Goal: Information Seeking & Learning: Learn about a topic

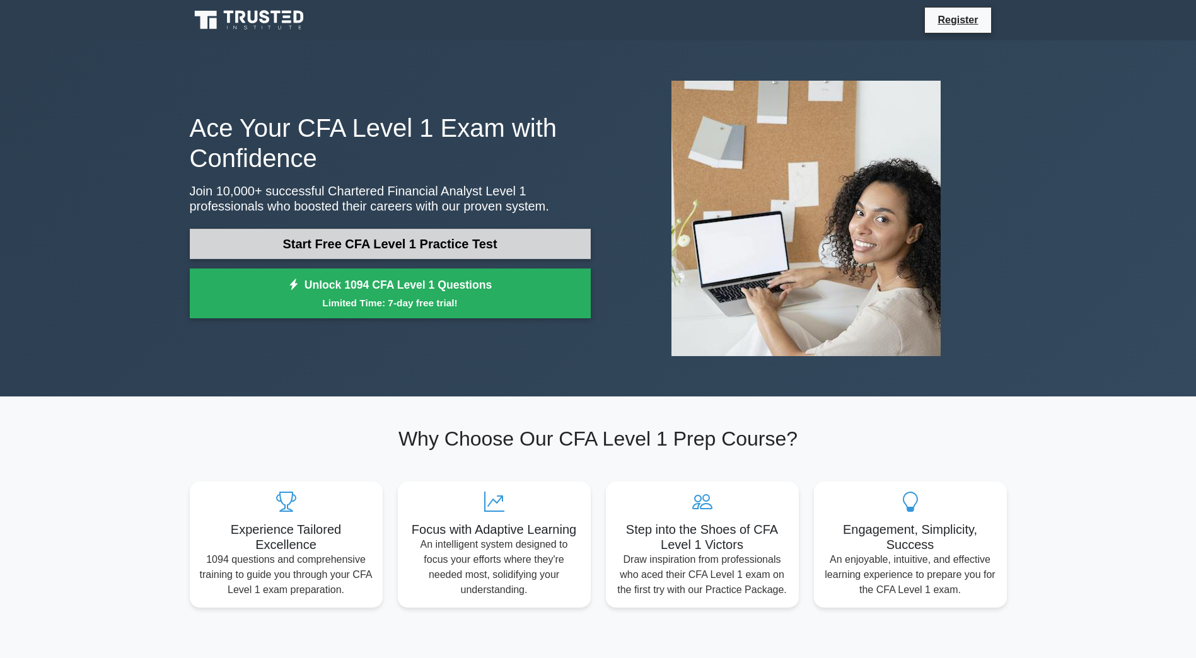
click at [436, 250] on link "Start Free CFA Level 1 Practice Test" at bounding box center [390, 244] width 401 height 30
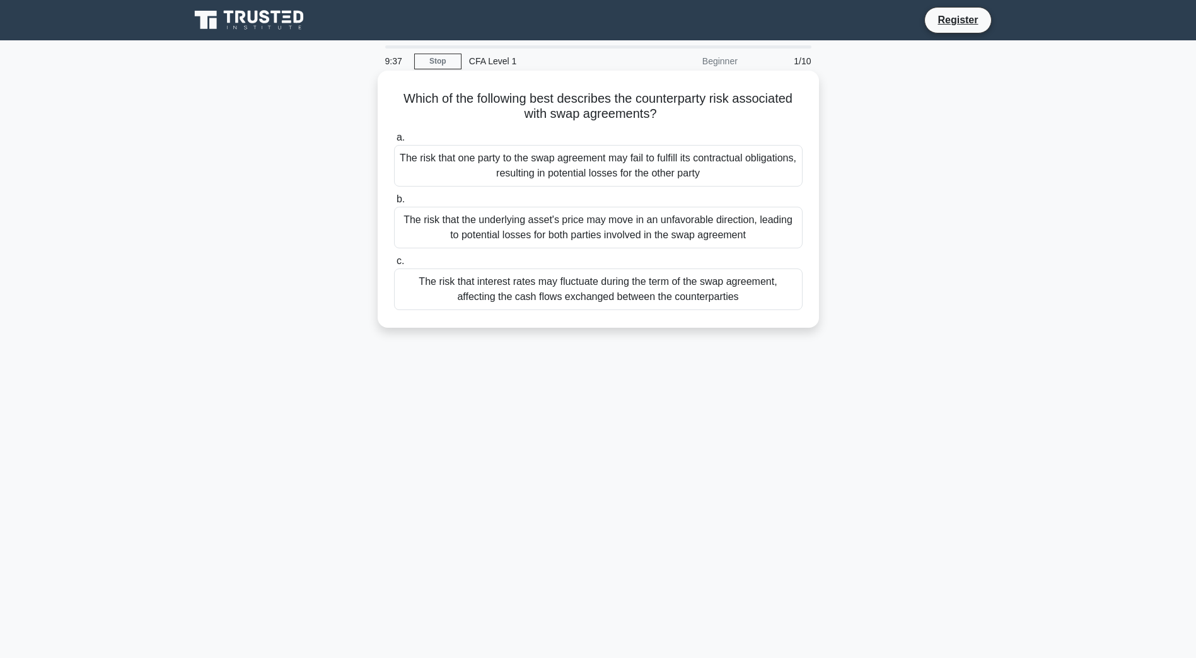
click at [656, 167] on div "The risk that one party to the swap agreement may fail to fulfill its contractu…" at bounding box center [598, 166] width 409 height 42
click at [394, 142] on input "a. The risk that one party to the swap agreement may fail to fulfill its contra…" at bounding box center [394, 138] width 0 height 8
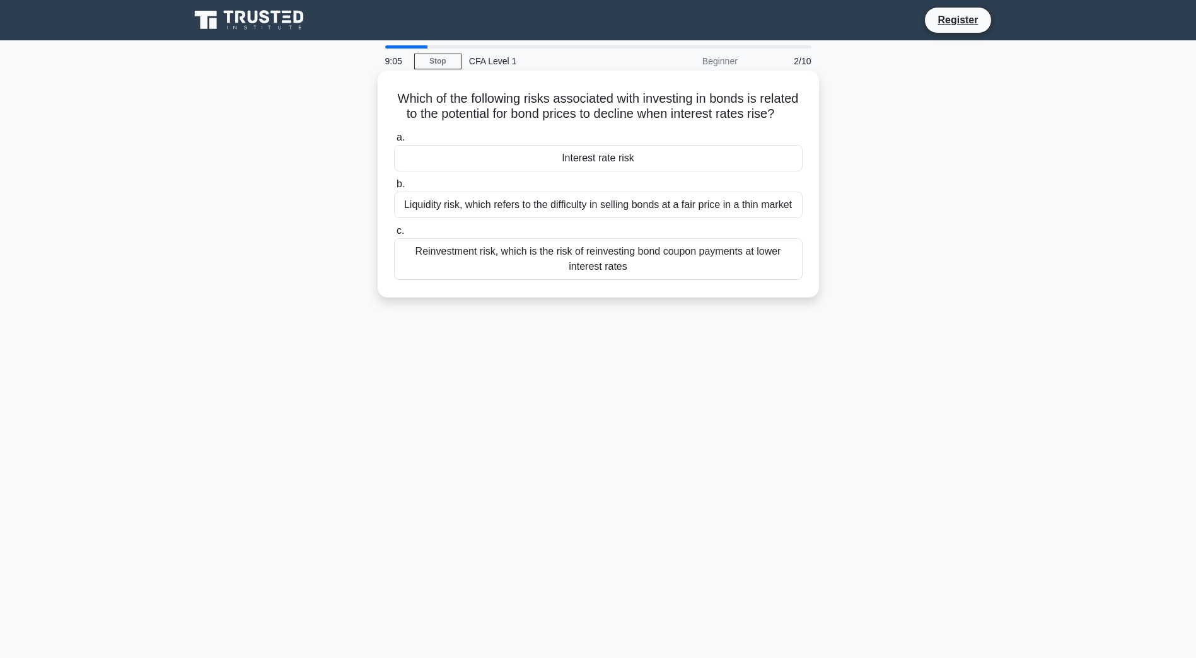
click at [655, 172] on div "Interest rate risk" at bounding box center [598, 158] width 409 height 26
click at [394, 142] on input "a. Interest rate risk" at bounding box center [394, 138] width 0 height 8
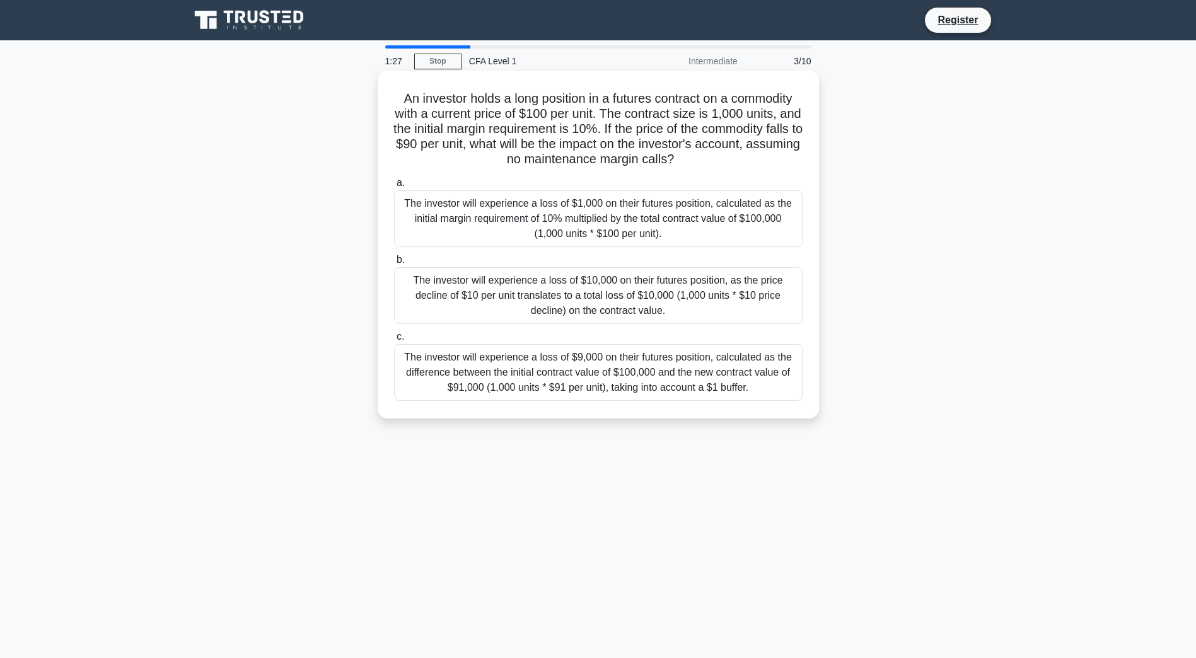
click at [697, 231] on div "The investor will experience a loss of $1,000 on their futures position, calcul…" at bounding box center [598, 218] width 409 height 57
click at [394, 187] on input "a. The investor will experience a loss of $1,000 on their futures position, cal…" at bounding box center [394, 183] width 0 height 8
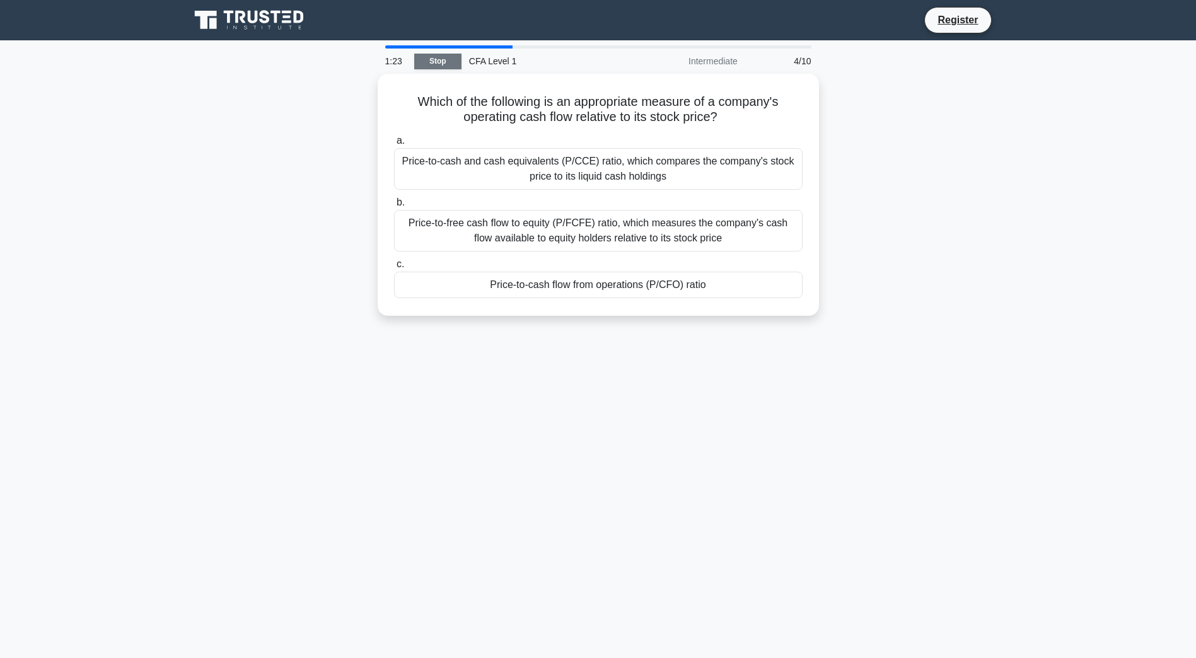
click at [445, 61] on link "Stop" at bounding box center [437, 62] width 47 height 16
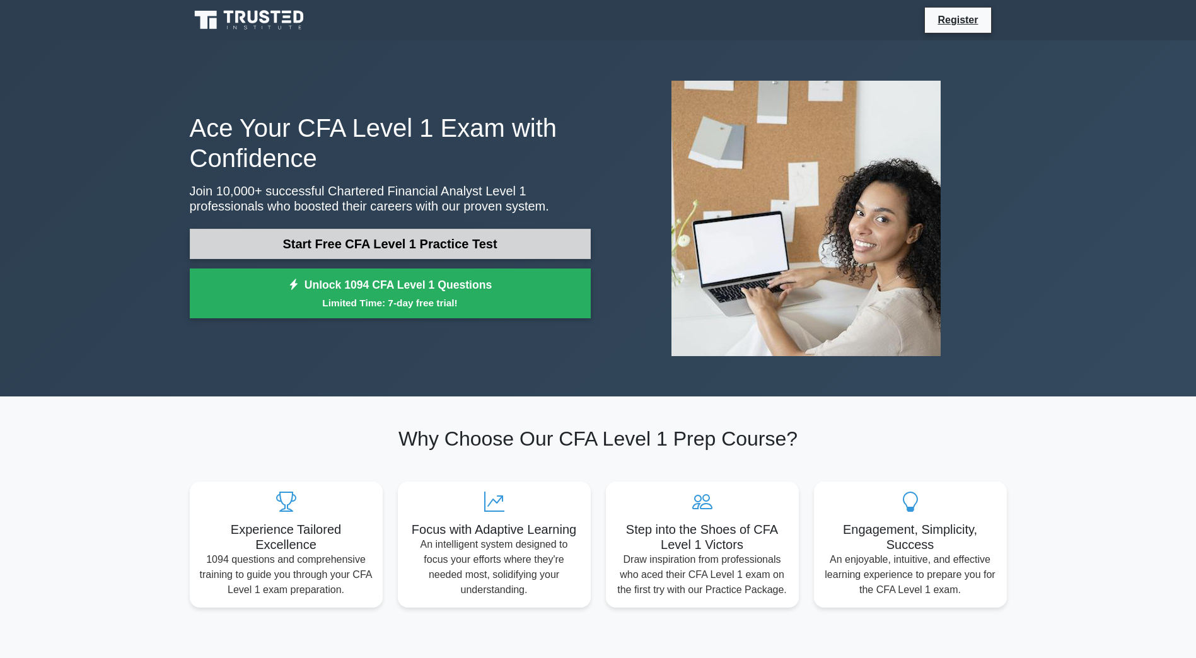
click at [524, 244] on link "Start Free CFA Level 1 Practice Test" at bounding box center [390, 244] width 401 height 30
click at [537, 251] on link "Start Free CFA Level 1 Practice Test" at bounding box center [390, 244] width 401 height 30
click at [455, 246] on link "Start Free CFA Level 1 Practice Test" at bounding box center [390, 244] width 401 height 30
click at [349, 243] on link "Start Free CFA Level 1 Practice Test" at bounding box center [390, 244] width 401 height 30
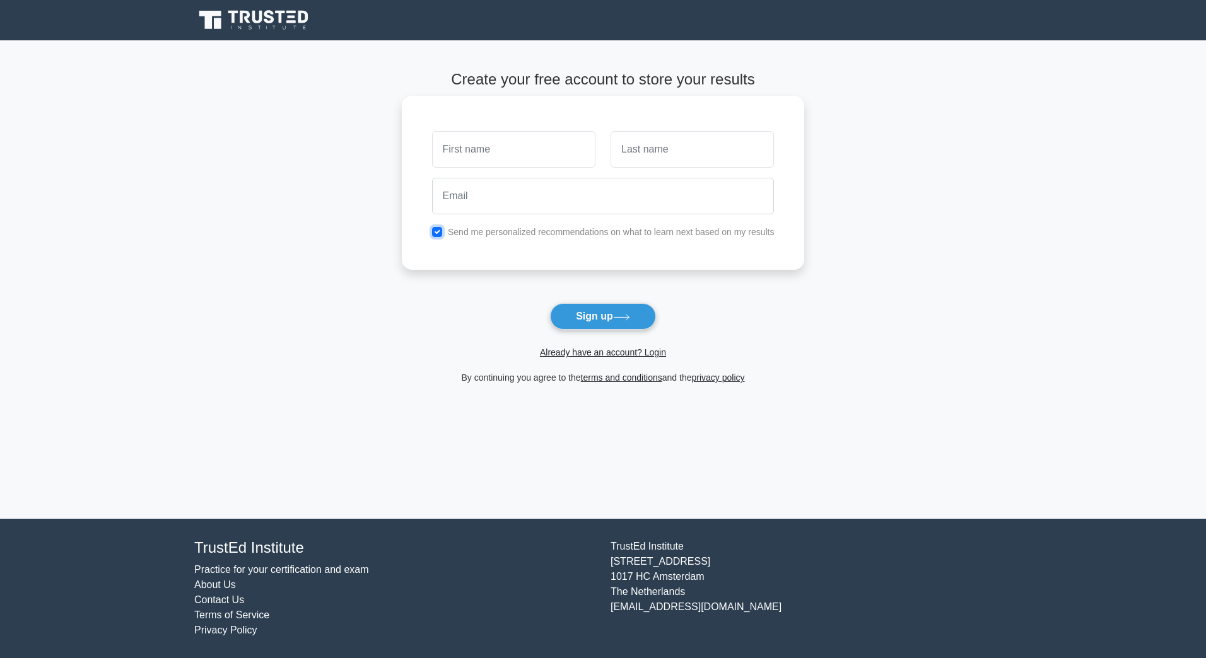
click at [432, 229] on div "Send me personalized recommendations on what to learn next based on my results" at bounding box center [603, 231] width 358 height 15
click at [441, 239] on div "Send me personalized recommendations on what to learn next based on my results" at bounding box center [603, 231] width 358 height 15
click at [439, 229] on input "checkbox" at bounding box center [437, 232] width 10 height 10
checkbox input "false"
click at [479, 158] on input "text" at bounding box center [513, 149] width 163 height 37
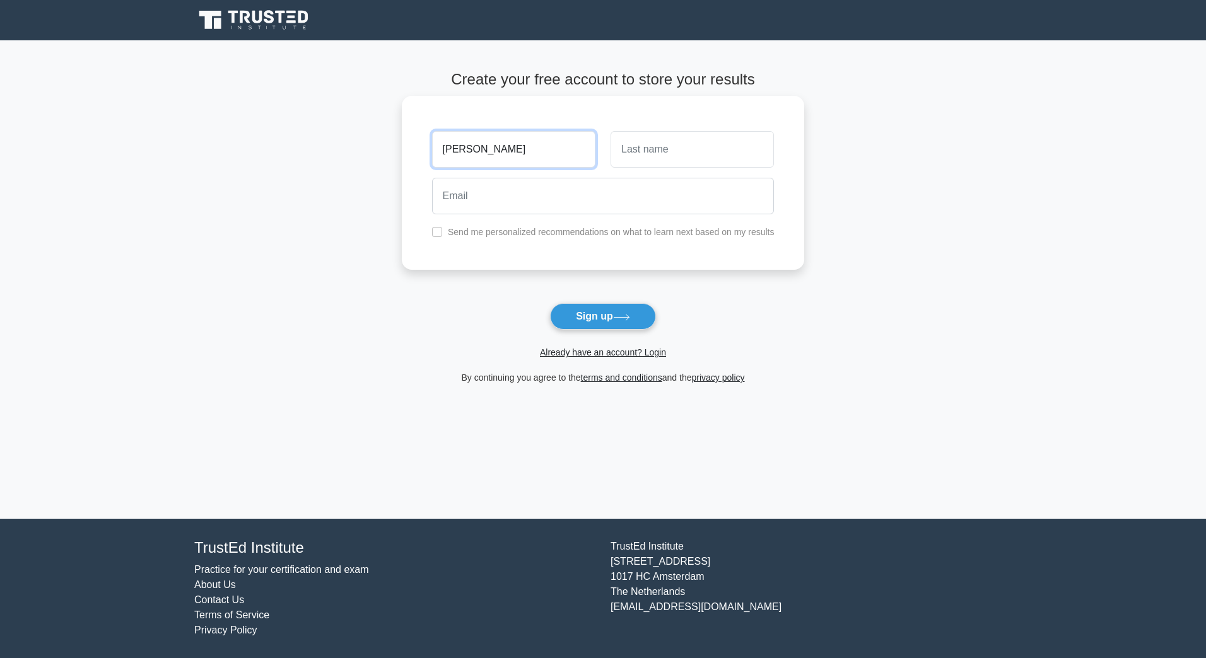
type input "andres"
type input "griman"
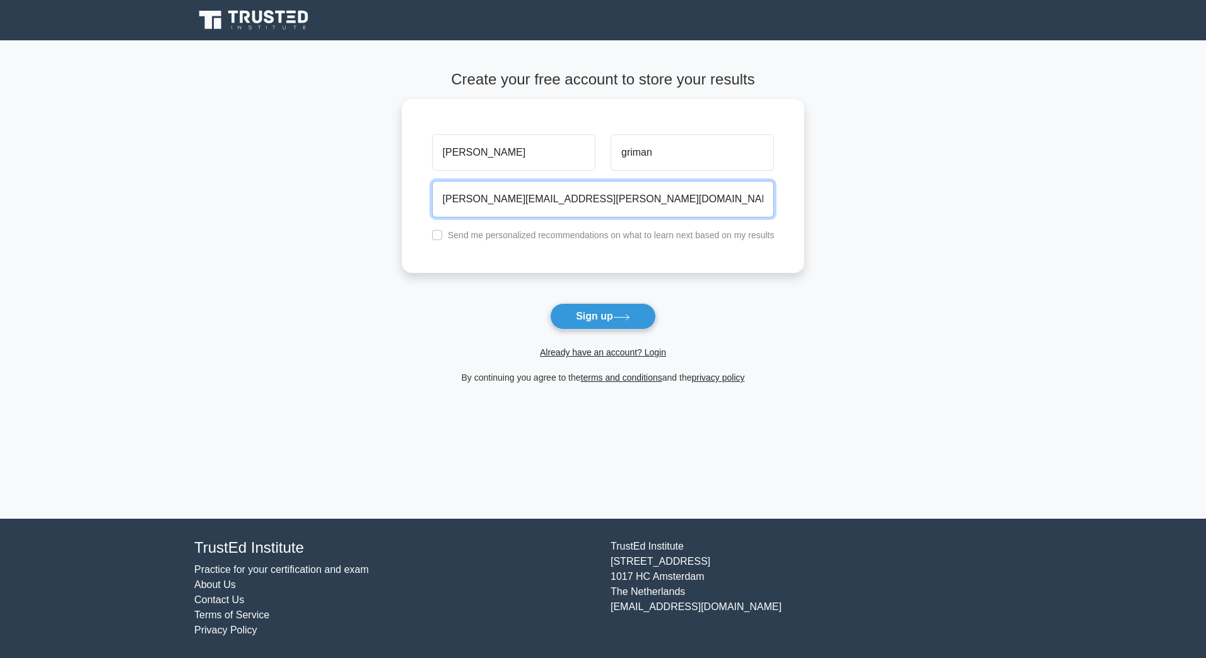
type input "andres.griman@hotmail.com"
click at [775, 172] on div "griman" at bounding box center [692, 149] width 178 height 47
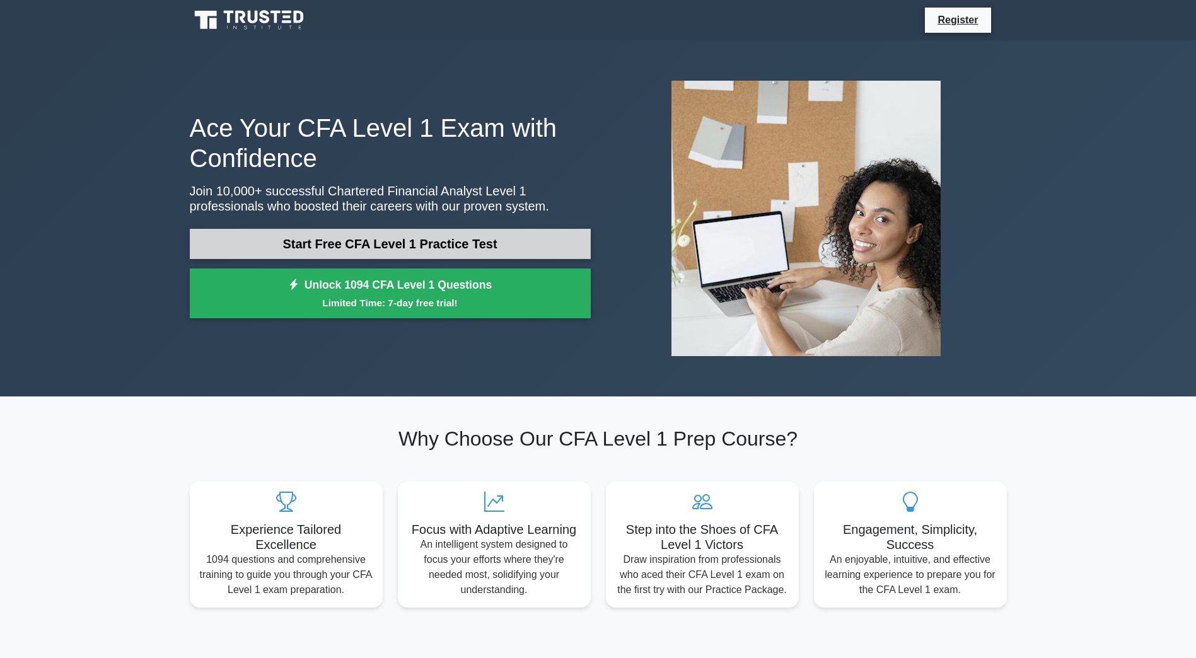
click at [465, 252] on link "Start Free CFA Level 1 Practice Test" at bounding box center [390, 244] width 401 height 30
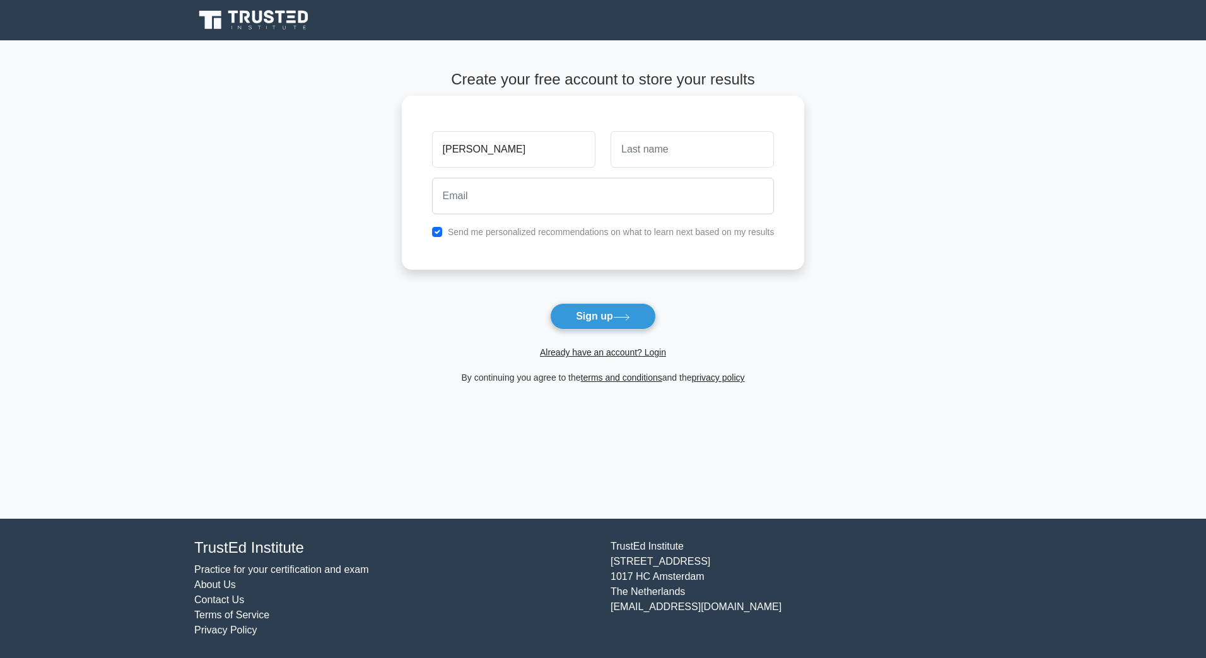
type input "[PERSON_NAME]"
type input "griman"
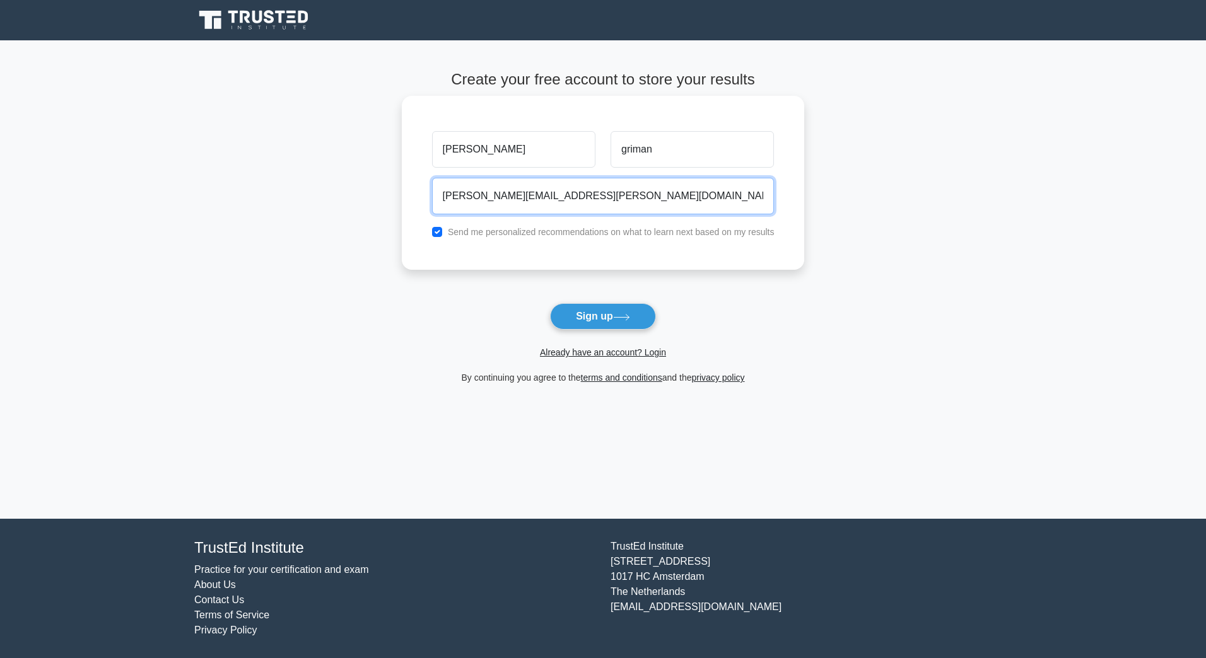
type input "[PERSON_NAME][EMAIL_ADDRESS][PERSON_NAME][DOMAIN_NAME]"
click at [550, 303] on button "Sign up" at bounding box center [603, 316] width 106 height 26
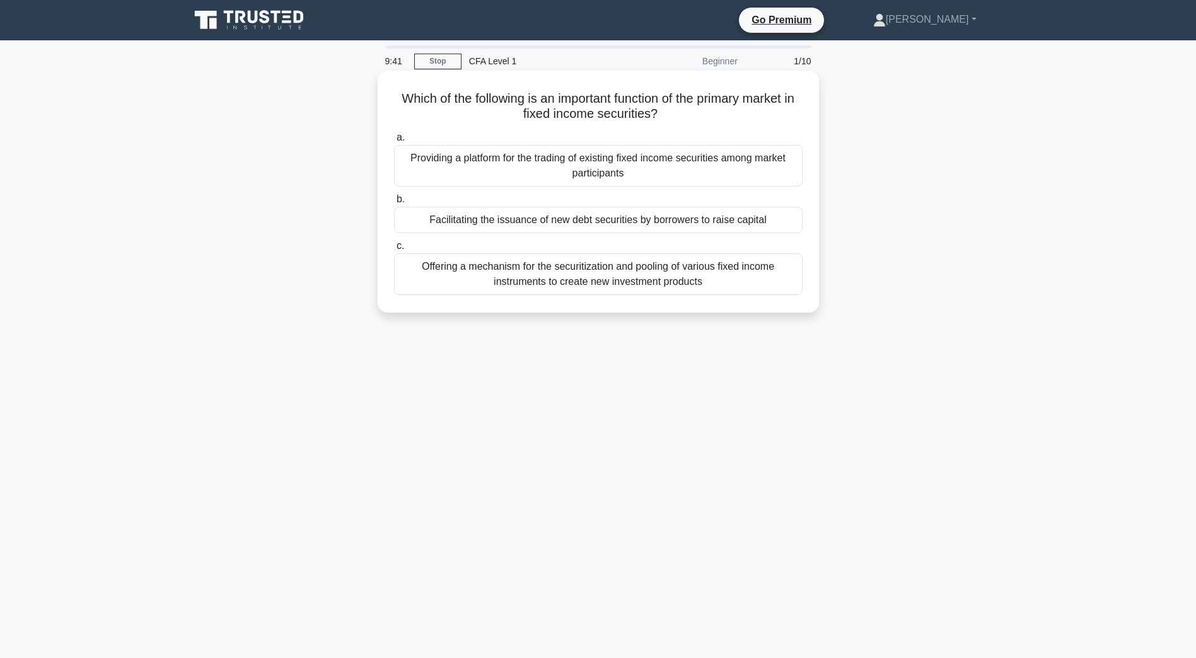
click at [564, 222] on div "Facilitating the issuance of new debt securities by borrowers to raise capital" at bounding box center [598, 220] width 409 height 26
click at [394, 204] on input "b. Facilitating the issuance of new debt securities by borrowers to raise capit…" at bounding box center [394, 199] width 0 height 8
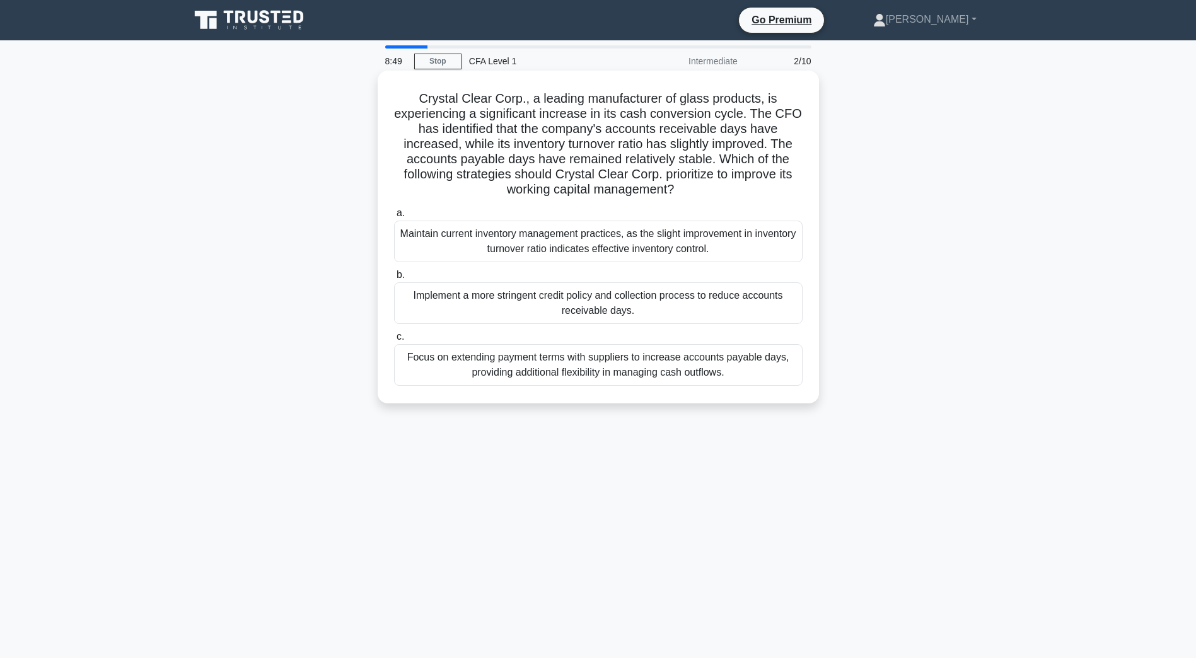
click at [626, 300] on div "Implement a more stringent credit policy and collection process to reduce accou…" at bounding box center [598, 303] width 409 height 42
click at [394, 279] on input "b. Implement a more stringent credit policy and collection process to reduce ac…" at bounding box center [394, 275] width 0 height 8
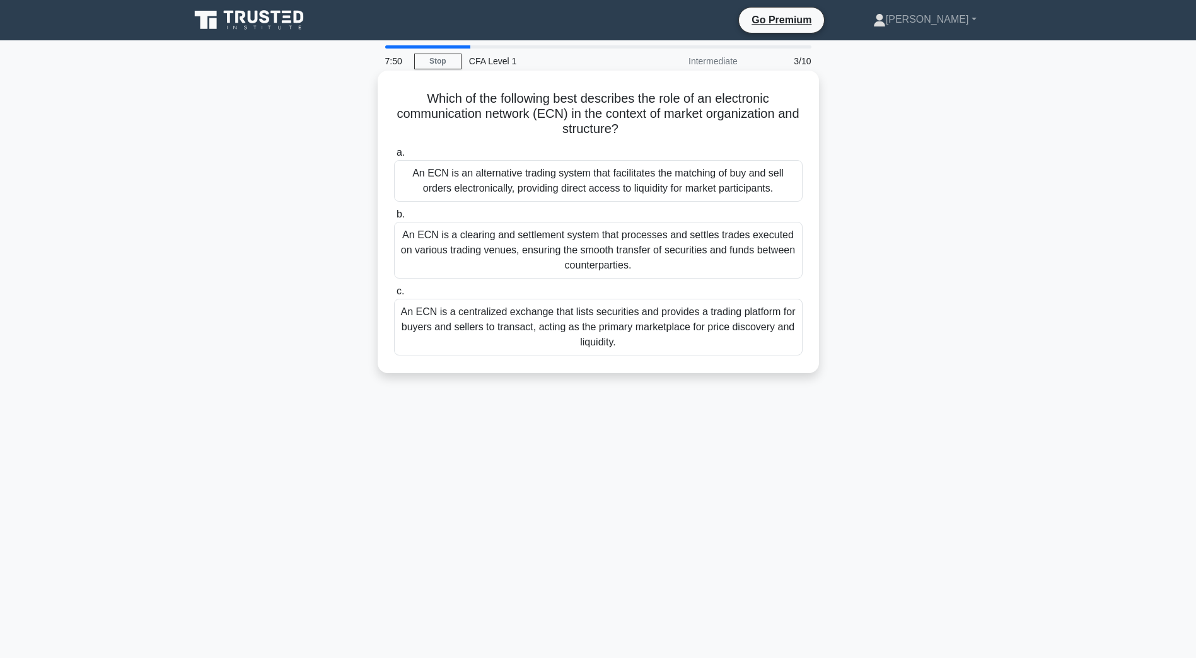
click at [674, 177] on div "An ECN is an alternative trading system that facilitates the matching of buy an…" at bounding box center [598, 181] width 409 height 42
click at [394, 157] on input "a. An ECN is an alternative trading system that facilitates the matching of buy…" at bounding box center [394, 153] width 0 height 8
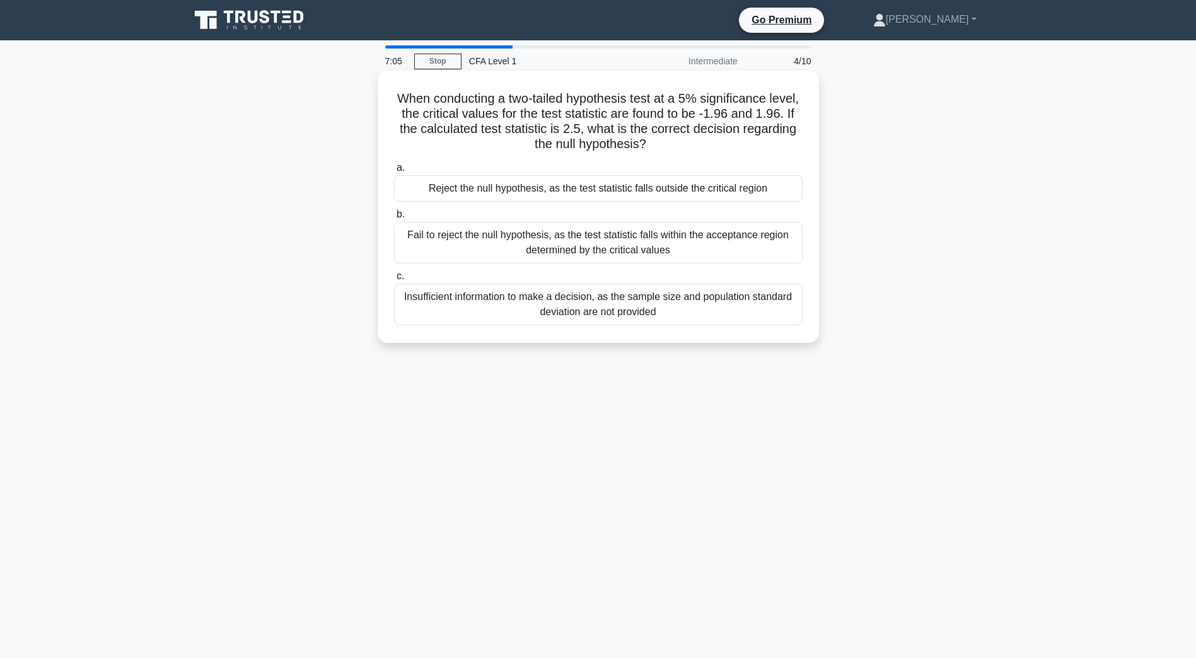
click at [539, 188] on div "Reject the null hypothesis, as the test statistic falls outside the critical re…" at bounding box center [598, 188] width 409 height 26
click at [394, 172] on input "a. Reject the null hypothesis, as the test statistic falls outside the critical…" at bounding box center [394, 168] width 0 height 8
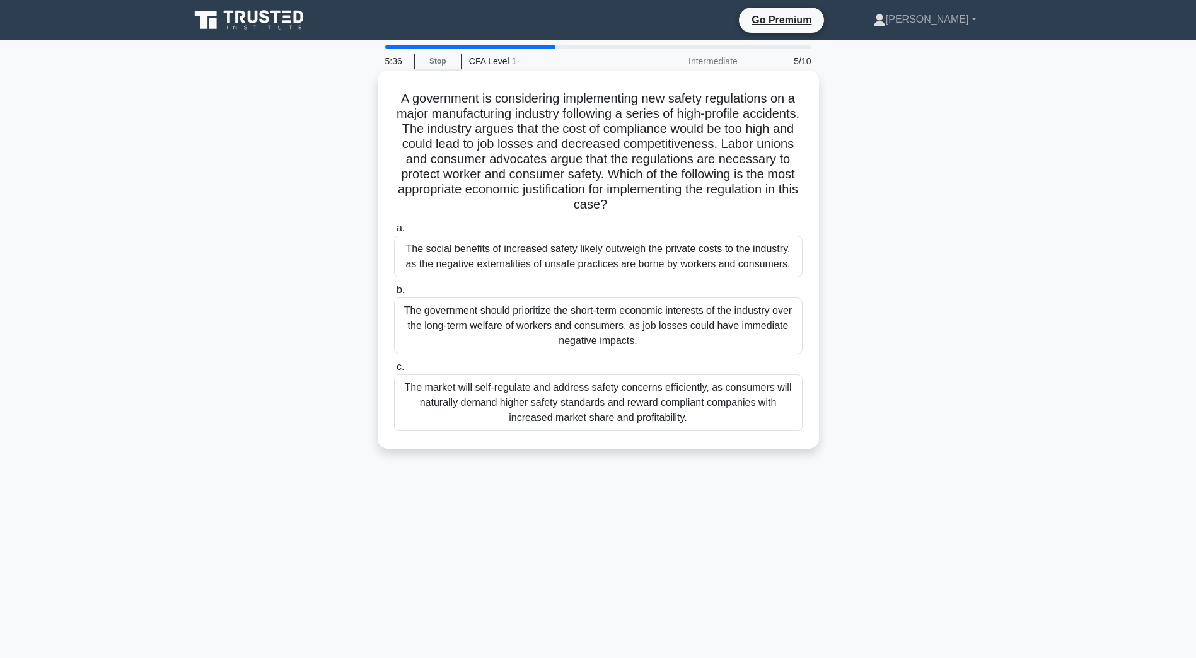
click at [535, 317] on div "The government should prioritize the short-term economic interests of the indus…" at bounding box center [598, 326] width 409 height 57
click at [394, 294] on input "b. The government should prioritize the short-term economic interests of the in…" at bounding box center [394, 290] width 0 height 8
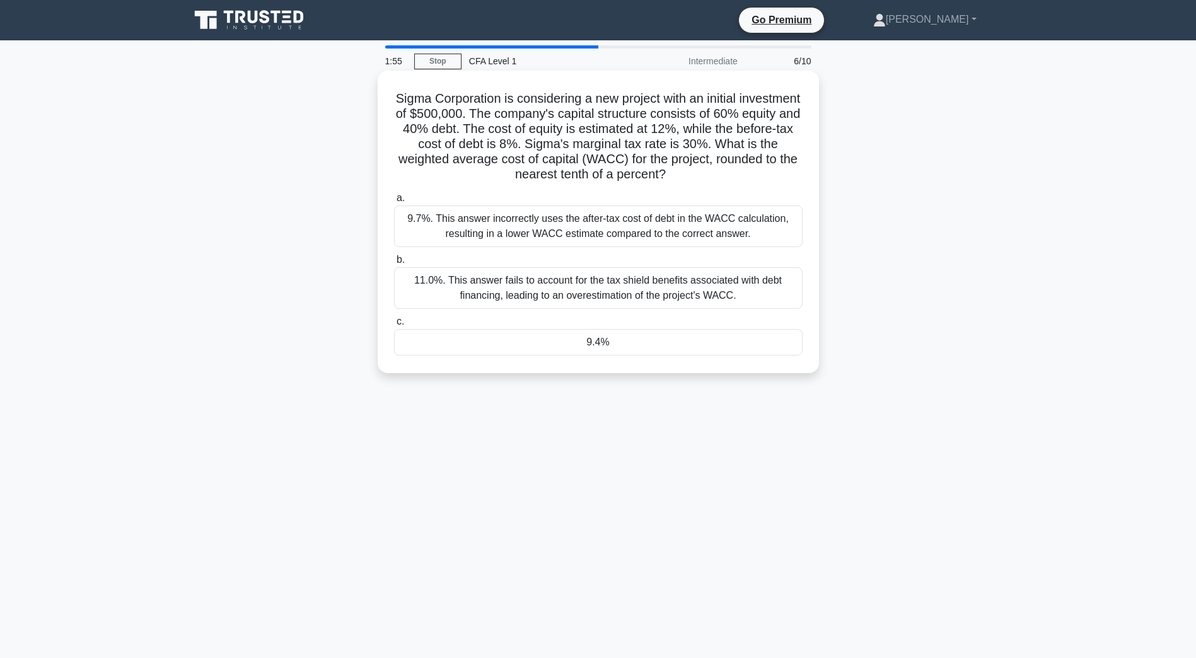
click at [585, 291] on div "11.0%. This answer fails to account for the tax shield benefits associated with…" at bounding box center [598, 288] width 409 height 42
click at [394, 264] on input "b. 11.0%. This answer fails to account for the tax shield benefits associated w…" at bounding box center [394, 260] width 0 height 8
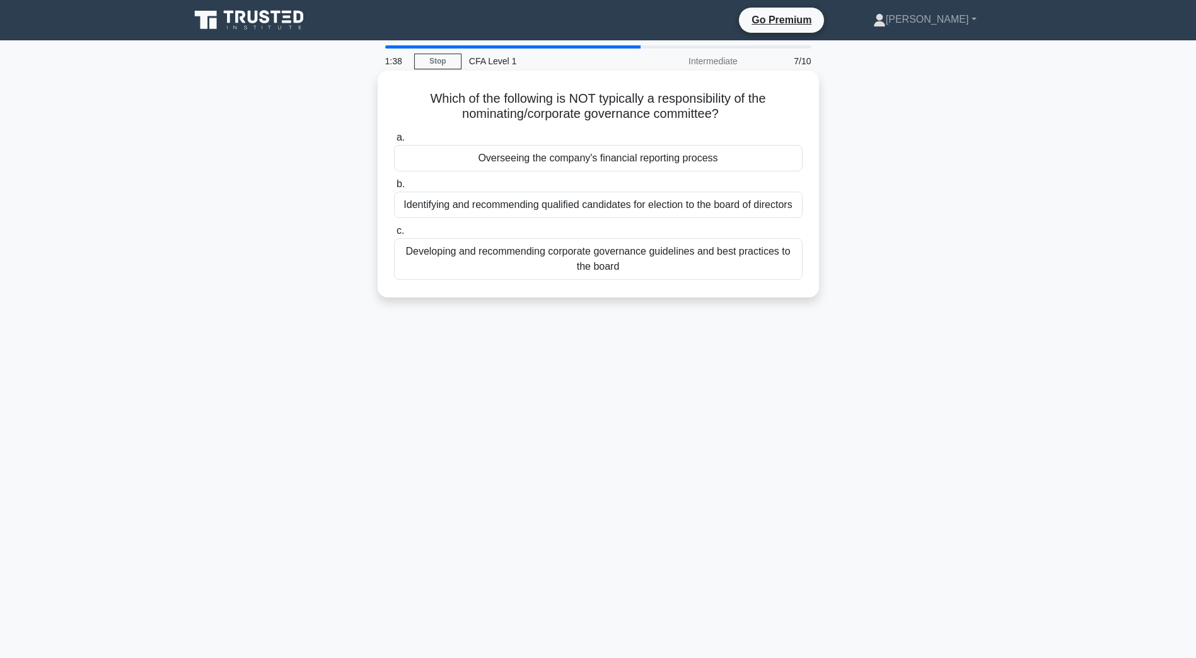
click at [571, 155] on div "Overseeing the company's financial reporting process" at bounding box center [598, 158] width 409 height 26
click at [394, 142] on input "a. Overseeing the company's financial reporting process" at bounding box center [394, 138] width 0 height 8
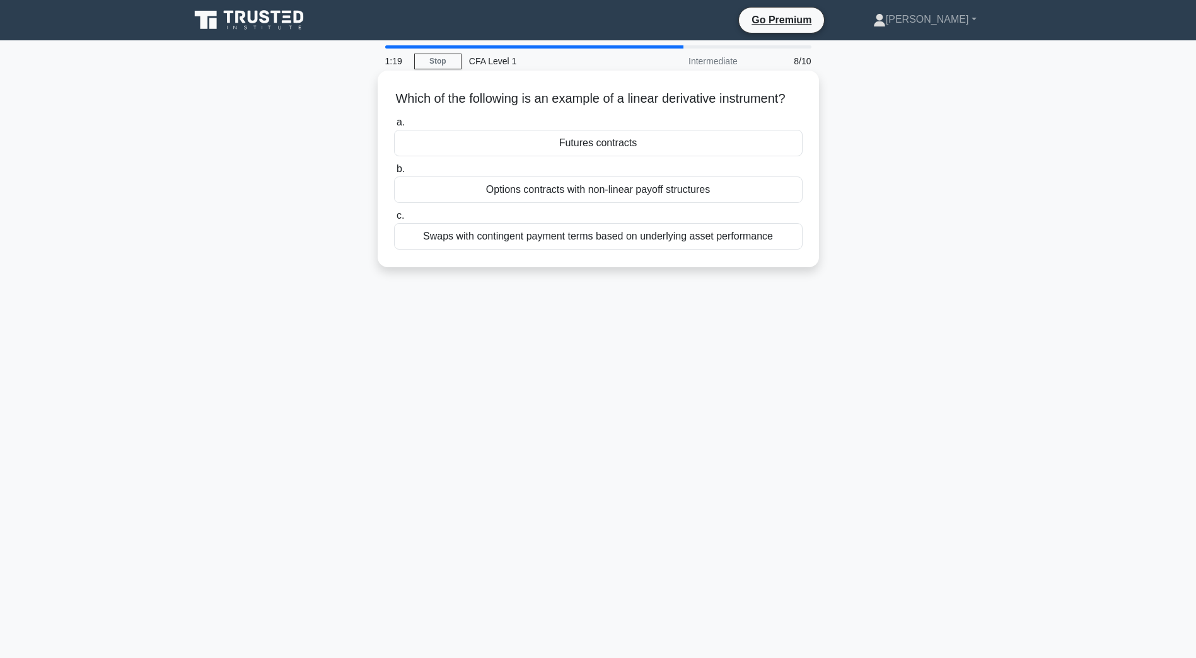
click at [591, 156] on div "Futures contracts" at bounding box center [598, 143] width 409 height 26
click at [394, 127] on input "a. Futures contracts" at bounding box center [394, 123] width 0 height 8
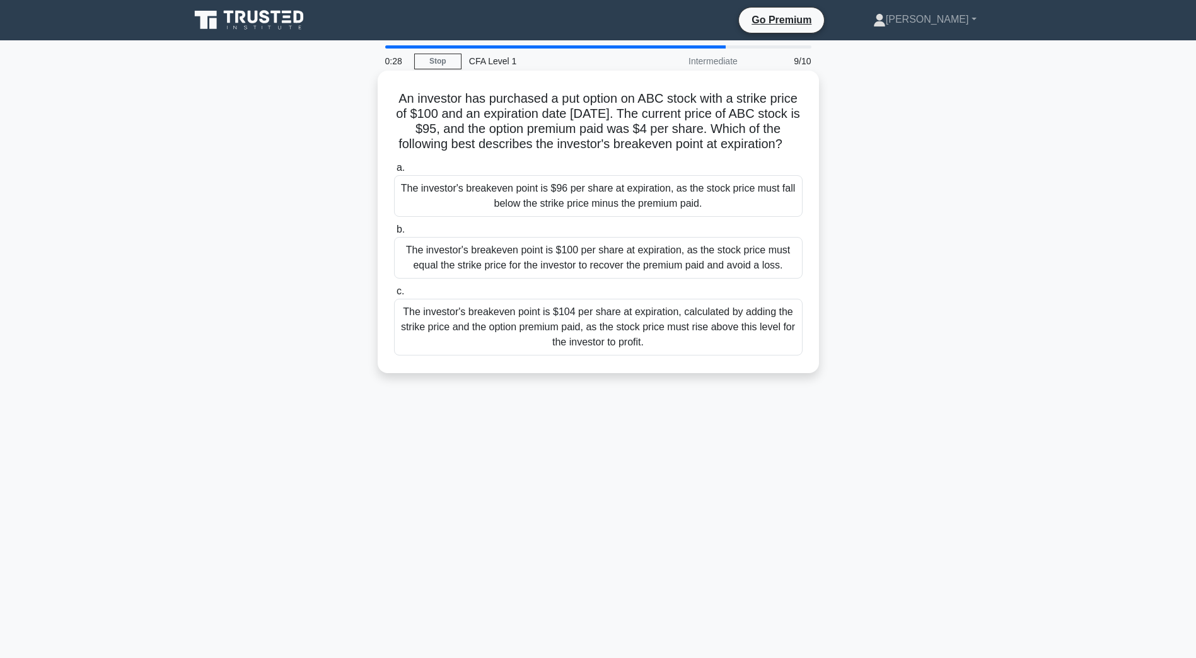
click at [537, 217] on div "The investor's breakeven point is $96 per share at expiration, as the stock pri…" at bounding box center [598, 196] width 409 height 42
click at [394, 172] on input "a. The investor's breakeven point is $96 per share at expiration, as the stock …" at bounding box center [394, 168] width 0 height 8
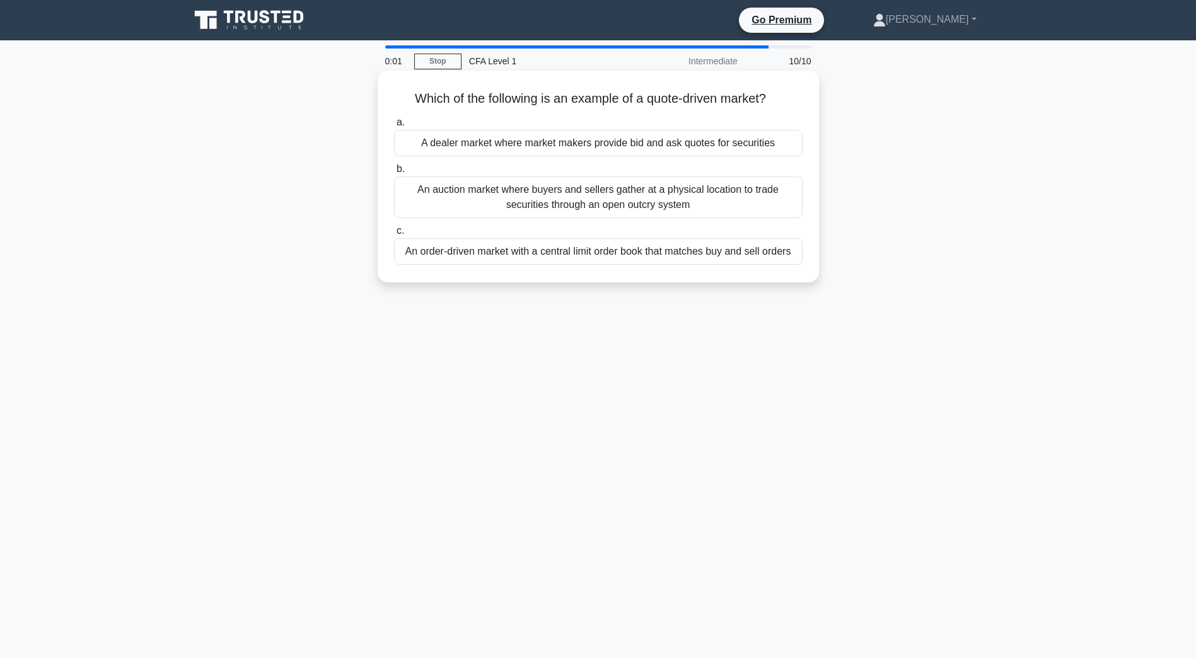
click at [560, 146] on div "A dealer market where market makers provide bid and ask quotes for securities" at bounding box center [598, 143] width 409 height 26
click at [394, 127] on input "a. A dealer market where market makers provide bid and ask quotes for securities" at bounding box center [394, 123] width 0 height 8
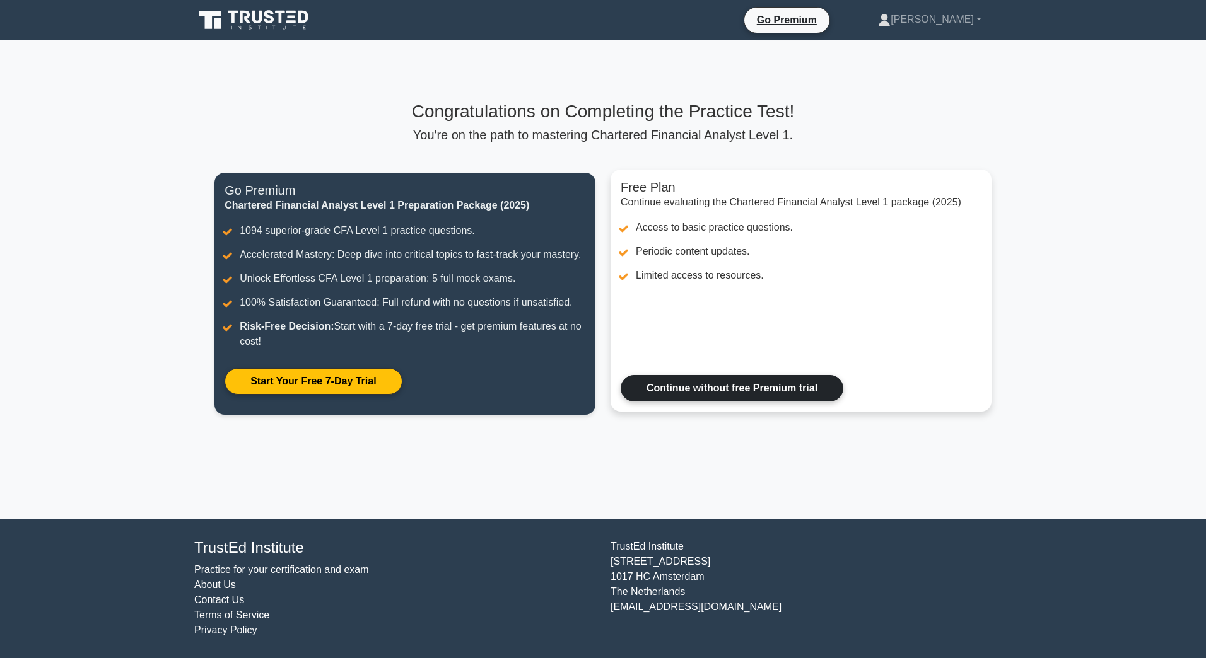
drag, startPoint x: 778, startPoint y: 402, endPoint x: 759, endPoint y: 407, distance: 20.4
click at [777, 401] on link "Continue without free Premium trial" at bounding box center [731, 388] width 223 height 26
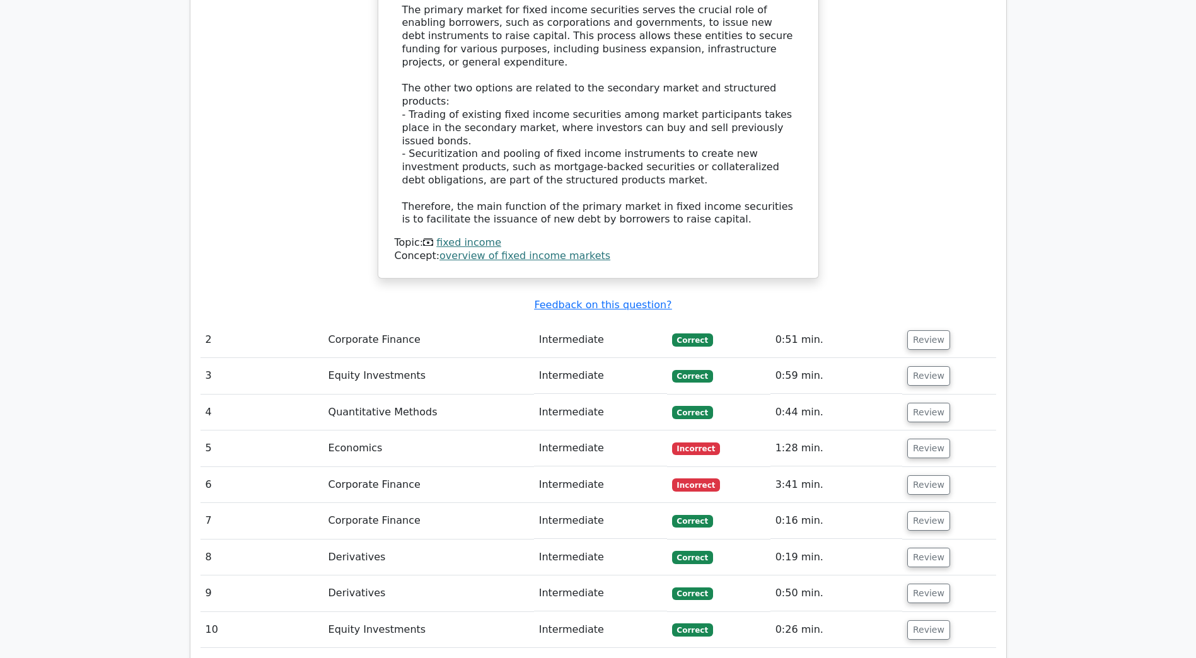
scroll to position [1324, 0]
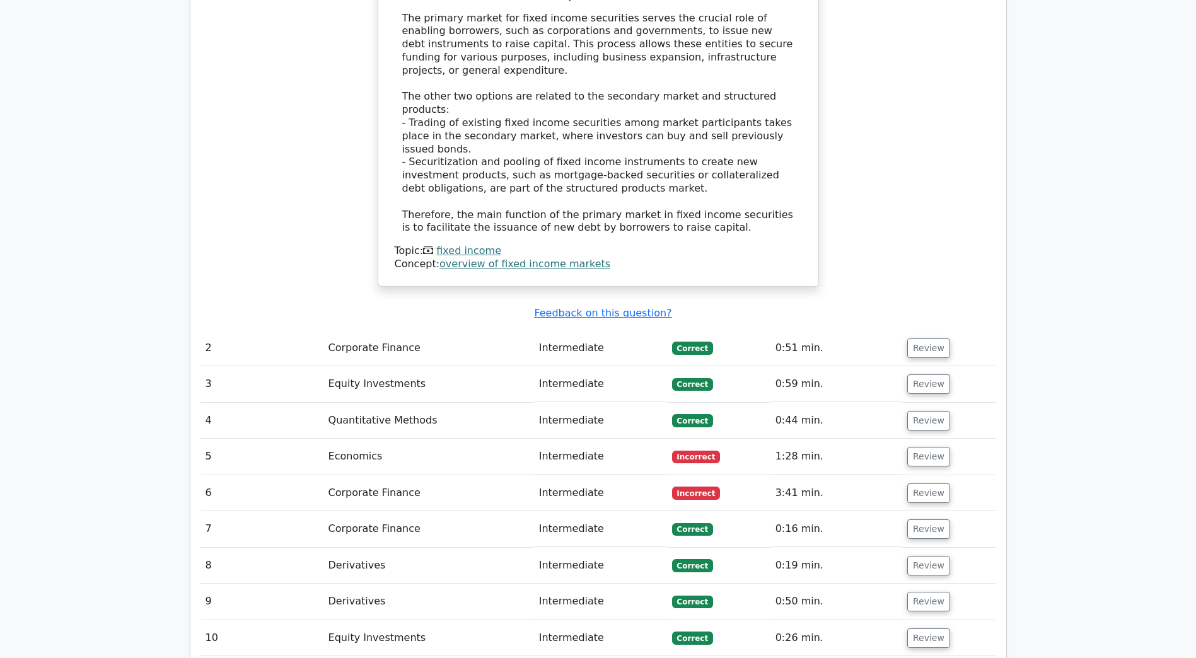
click at [407, 330] on td "Corporate Finance" at bounding box center [428, 348] width 211 height 36
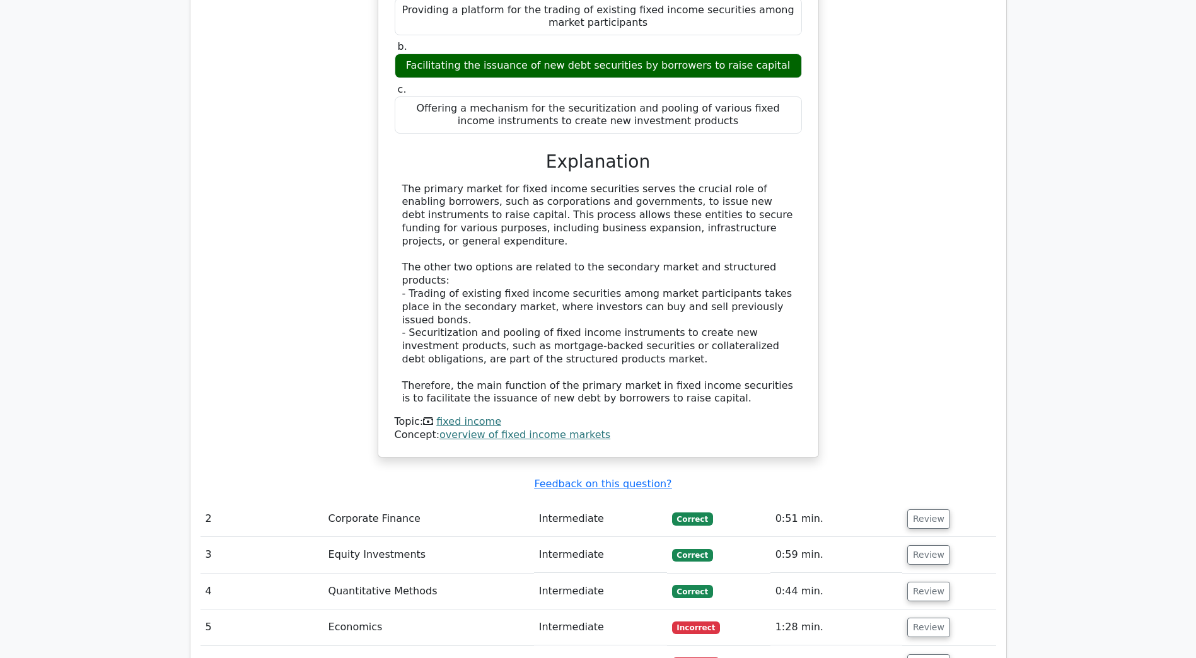
scroll to position [1135, 0]
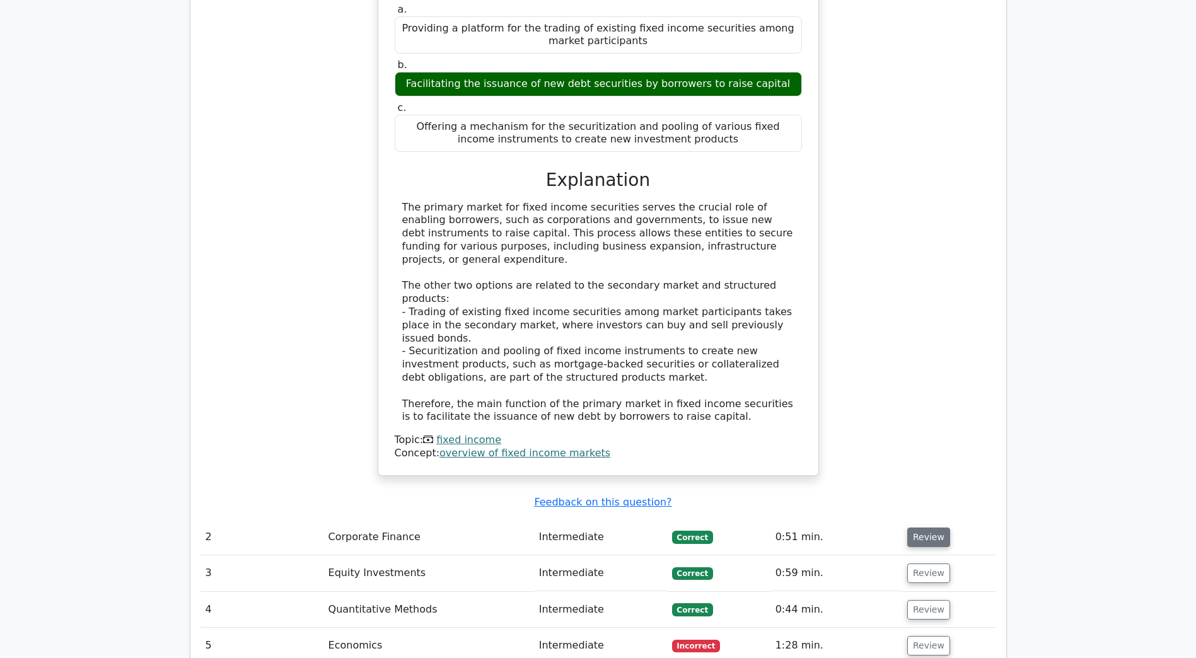
click at [914, 528] on button "Review" at bounding box center [928, 538] width 43 height 20
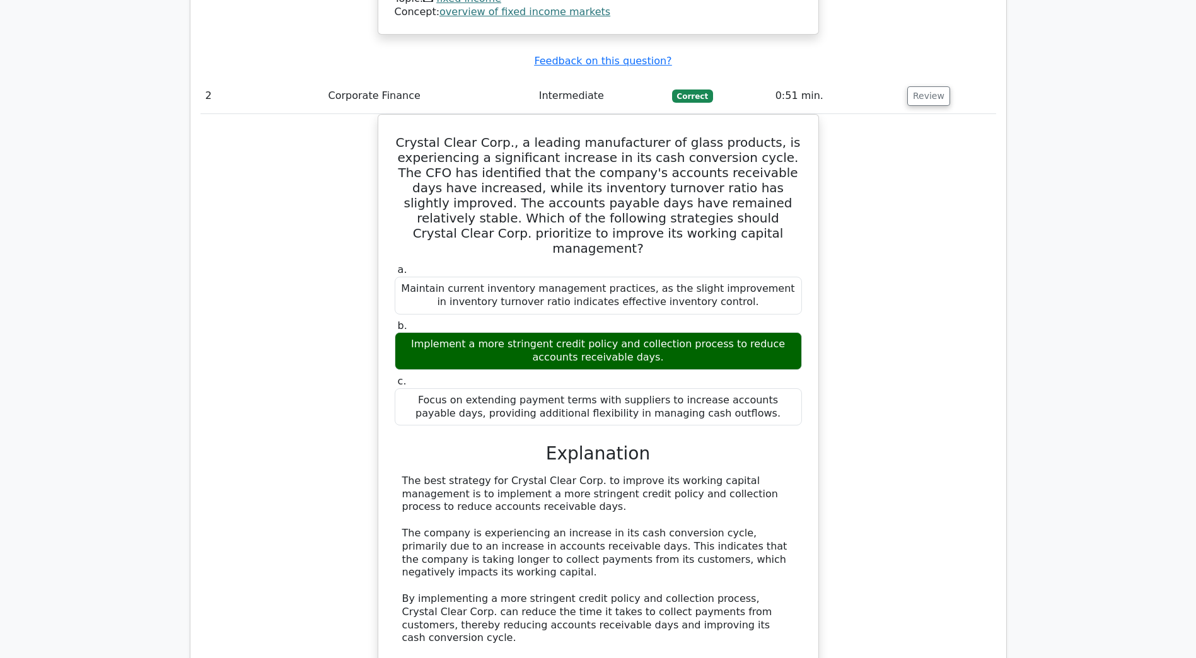
scroll to position [1639, 0]
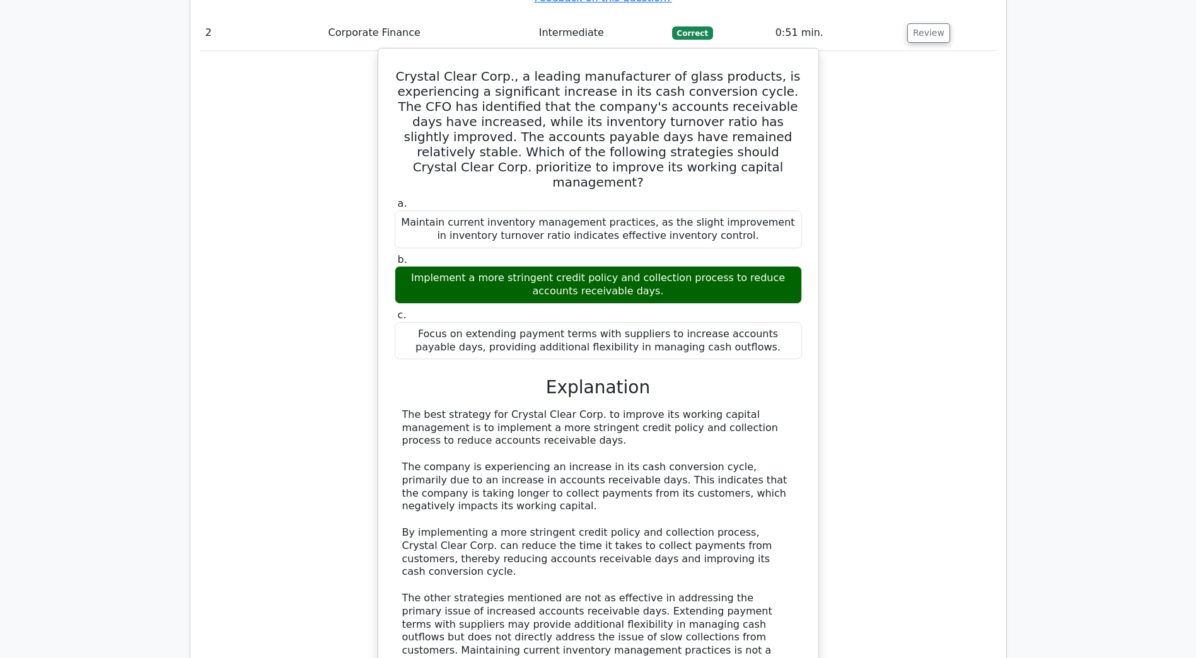
click at [777, 451] on div "The best strategy for Crystal Clear Corp. to improve its working capital manage…" at bounding box center [598, 547] width 392 height 276
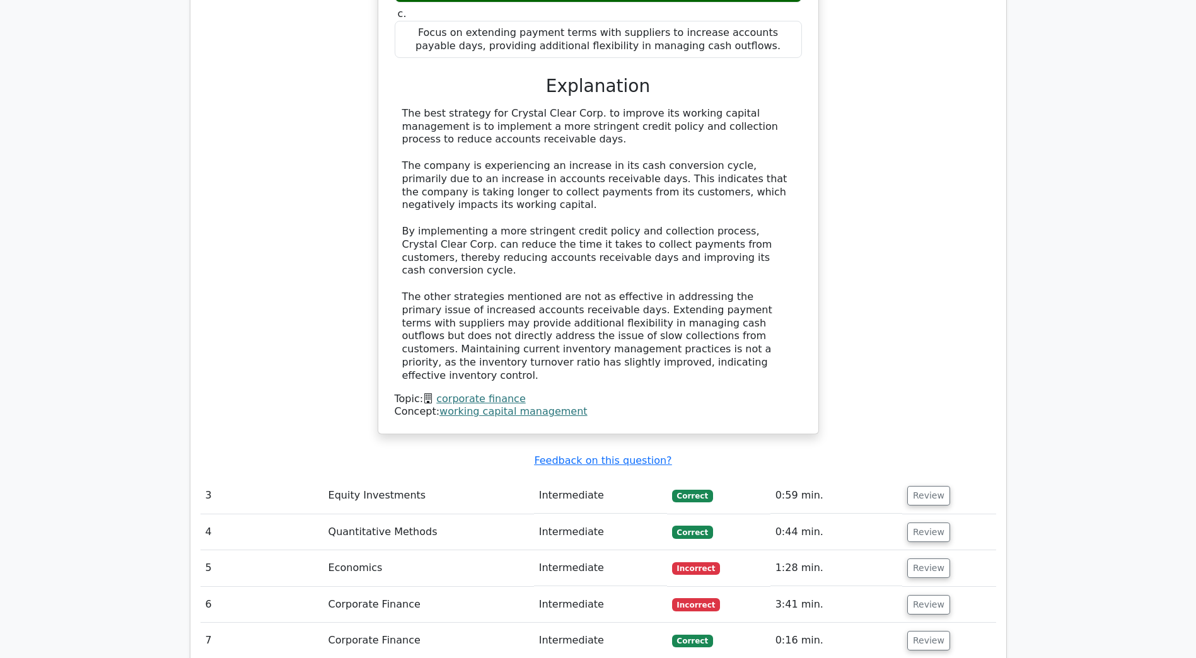
scroll to position [2018, 0]
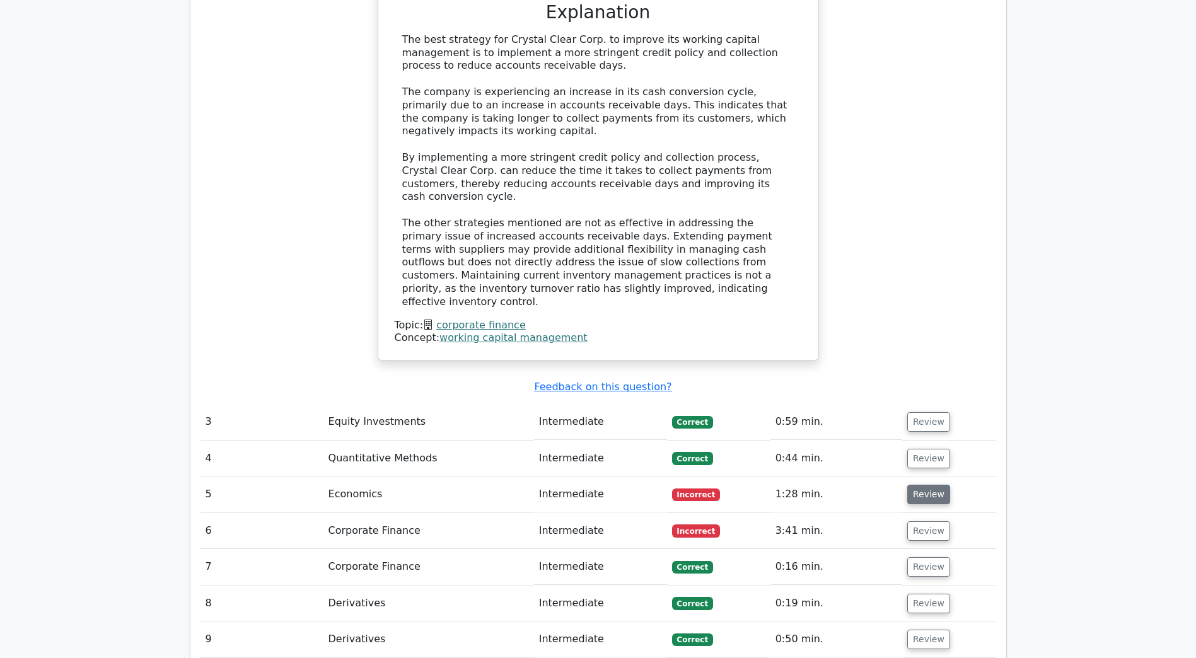
click at [930, 485] on button "Review" at bounding box center [928, 495] width 43 height 20
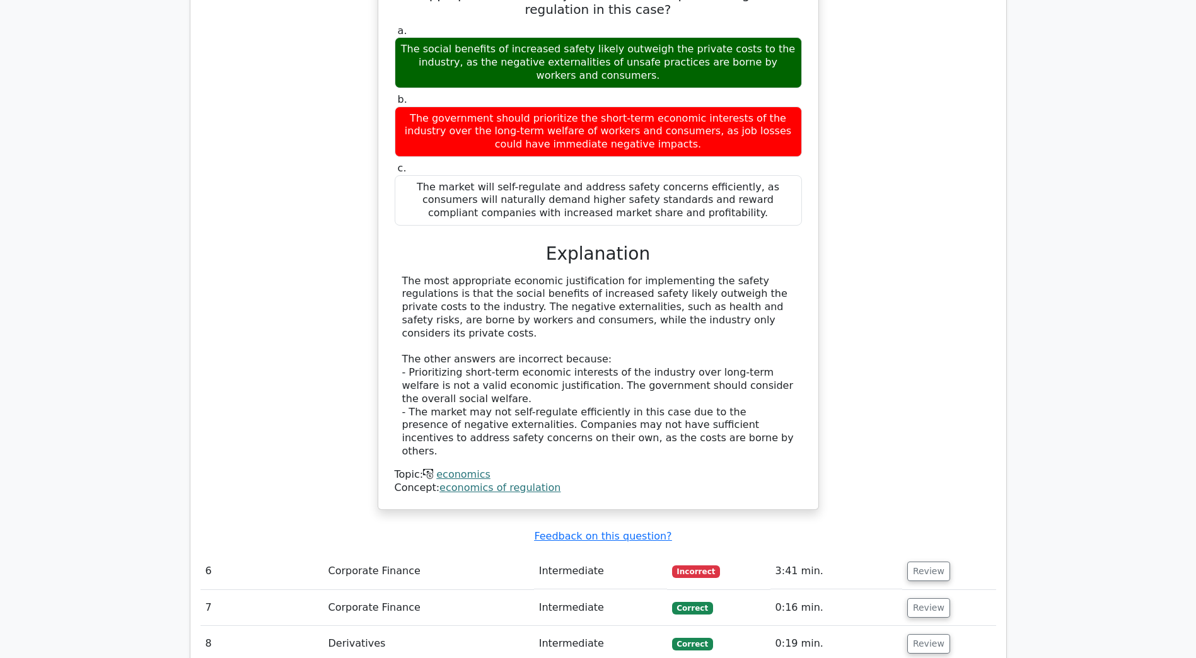
scroll to position [2711, 0]
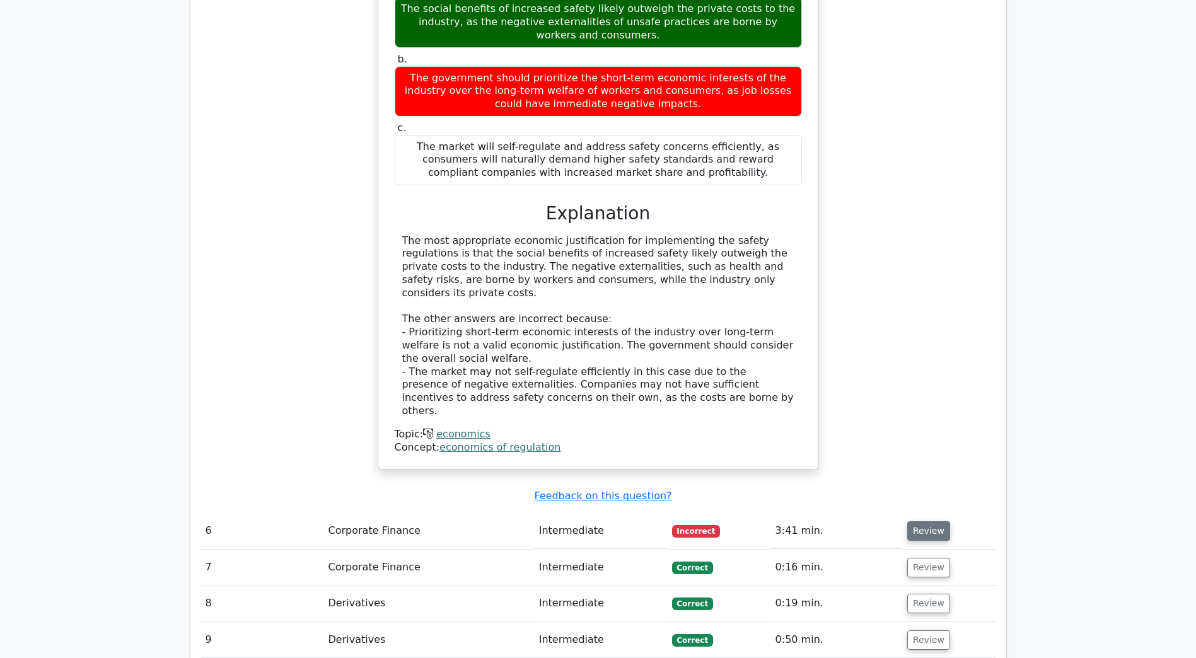
click at [926, 521] on button "Review" at bounding box center [928, 531] width 43 height 20
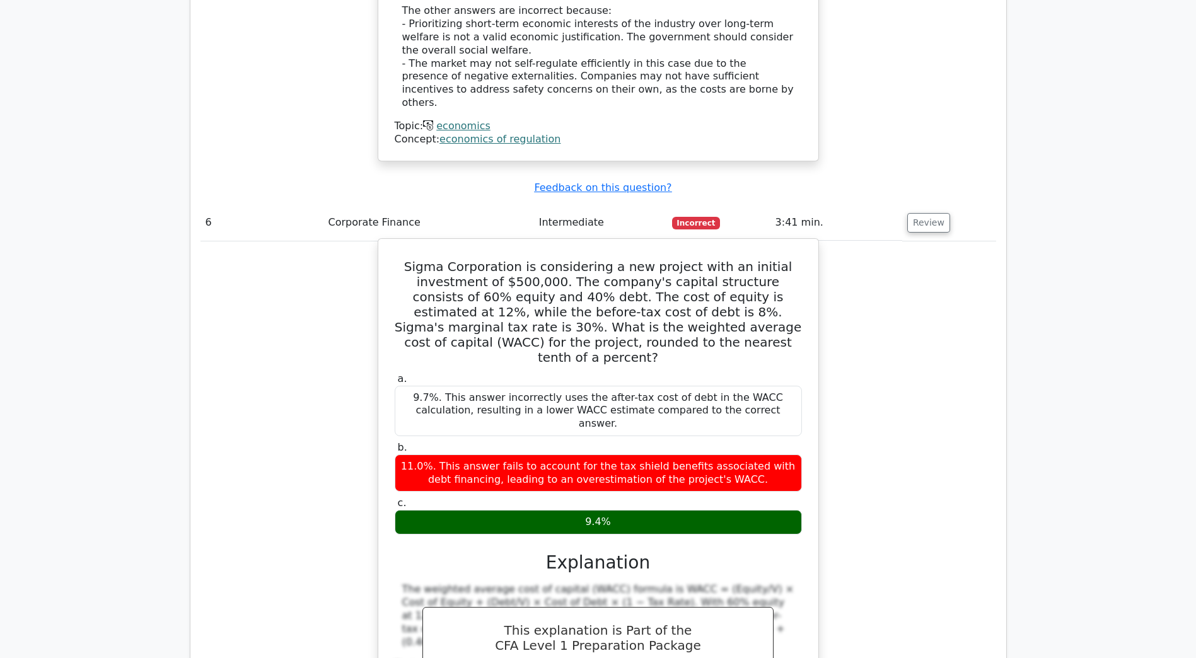
scroll to position [3216, 0]
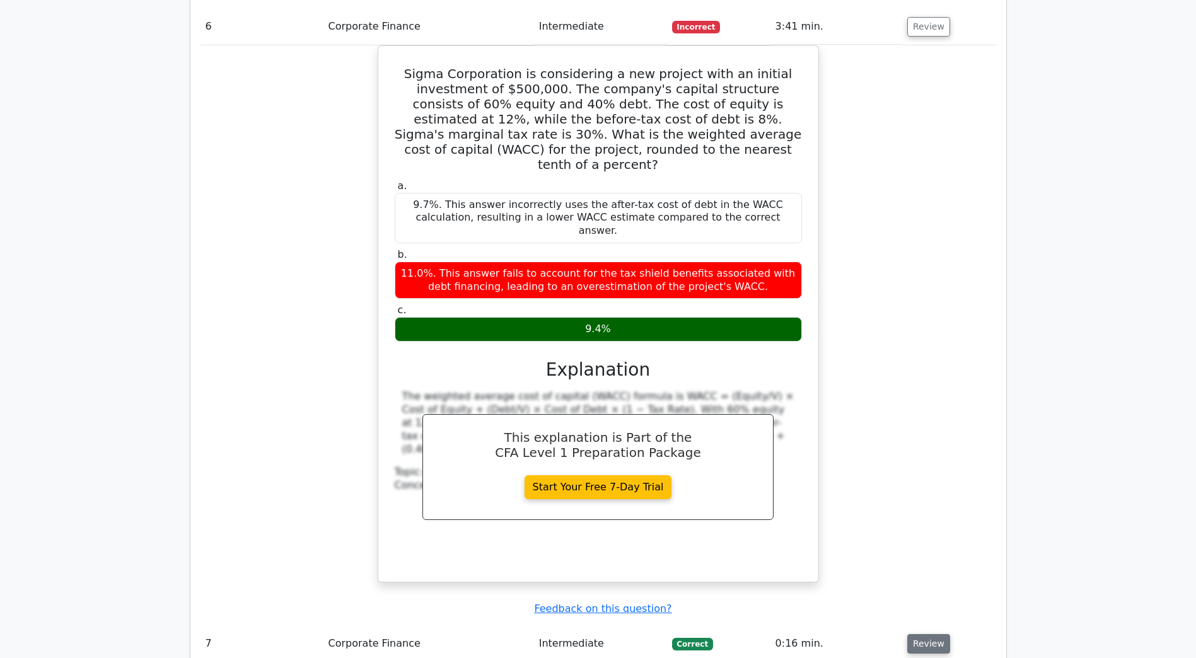
click at [924, 634] on button "Review" at bounding box center [928, 644] width 43 height 20
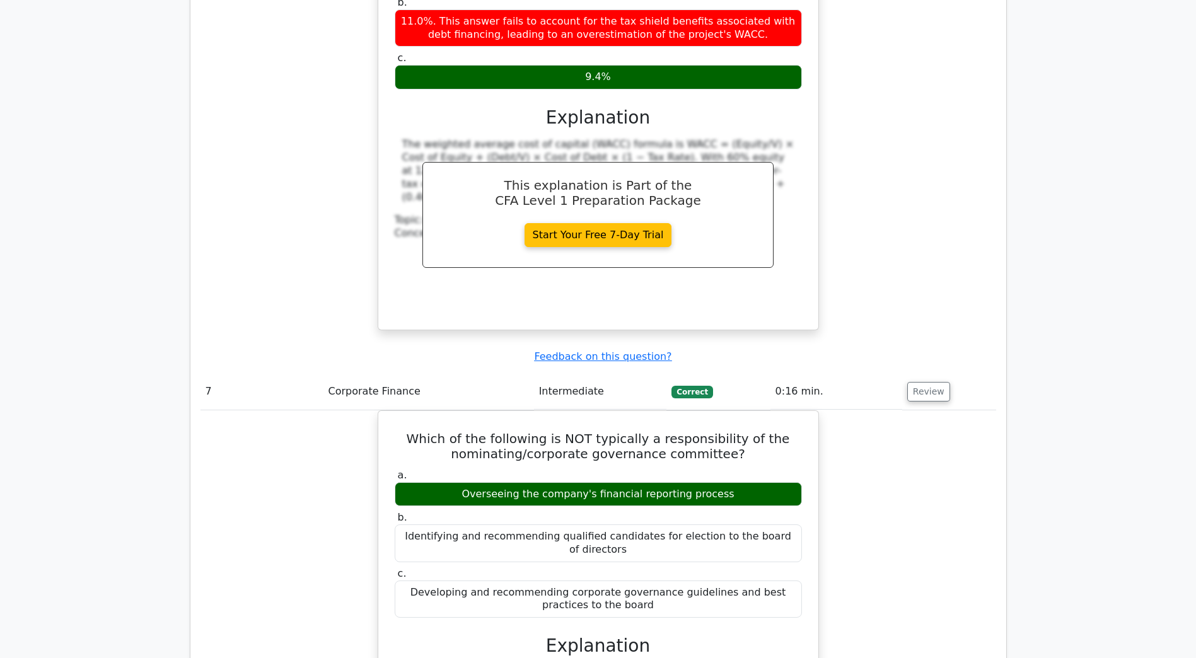
scroll to position [3783, 0]
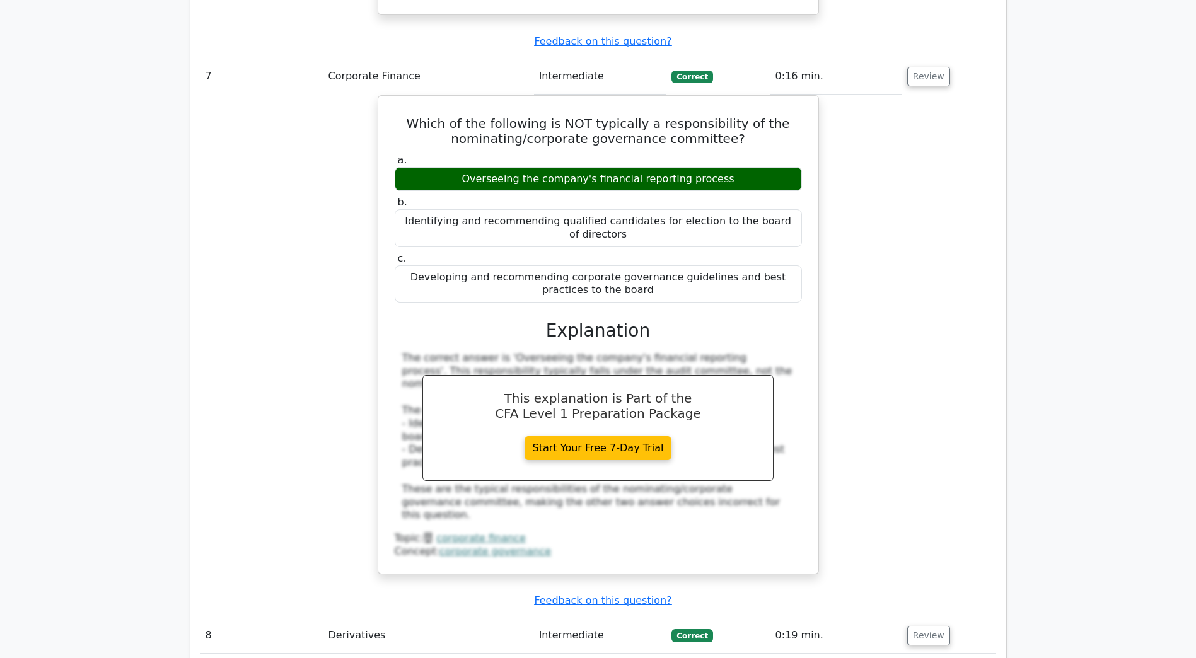
click at [923, 618] on td "Review" at bounding box center [949, 636] width 94 height 36
click at [923, 626] on button "Review" at bounding box center [928, 636] width 43 height 20
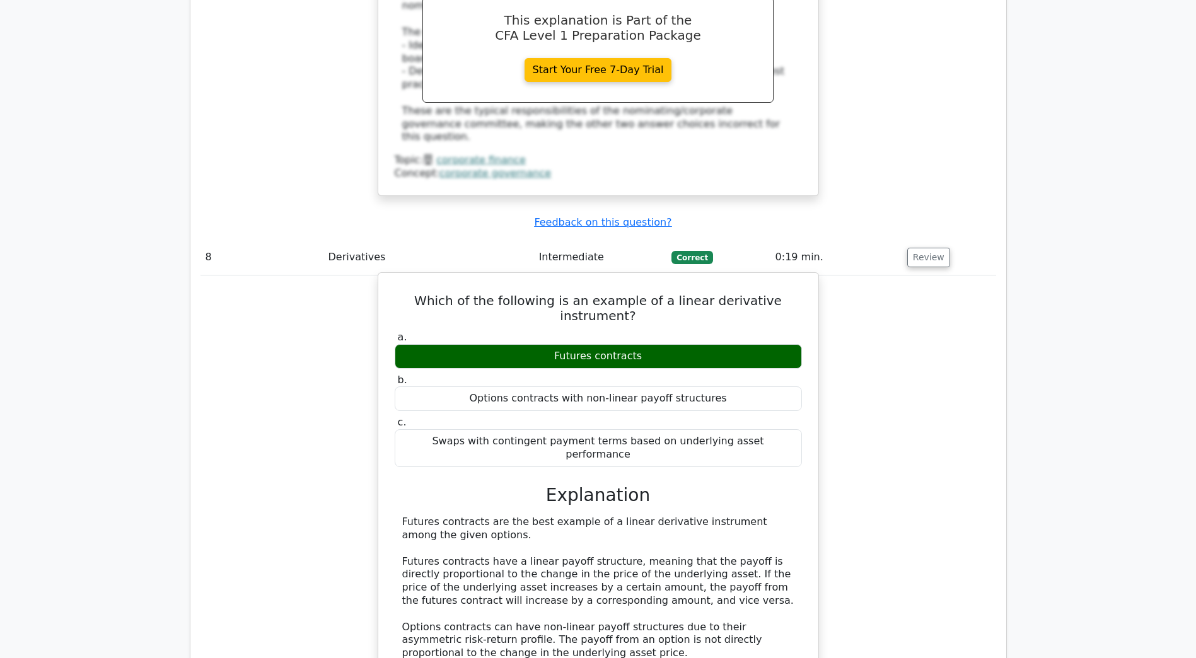
scroll to position [4225, 0]
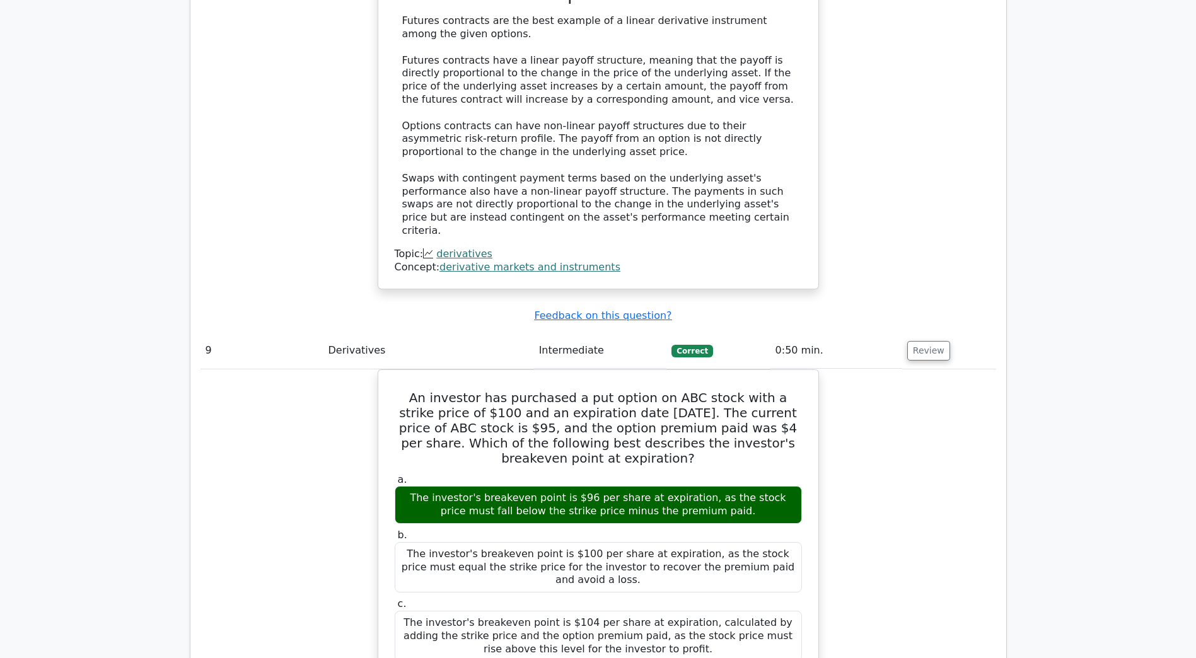
scroll to position [4918, 0]
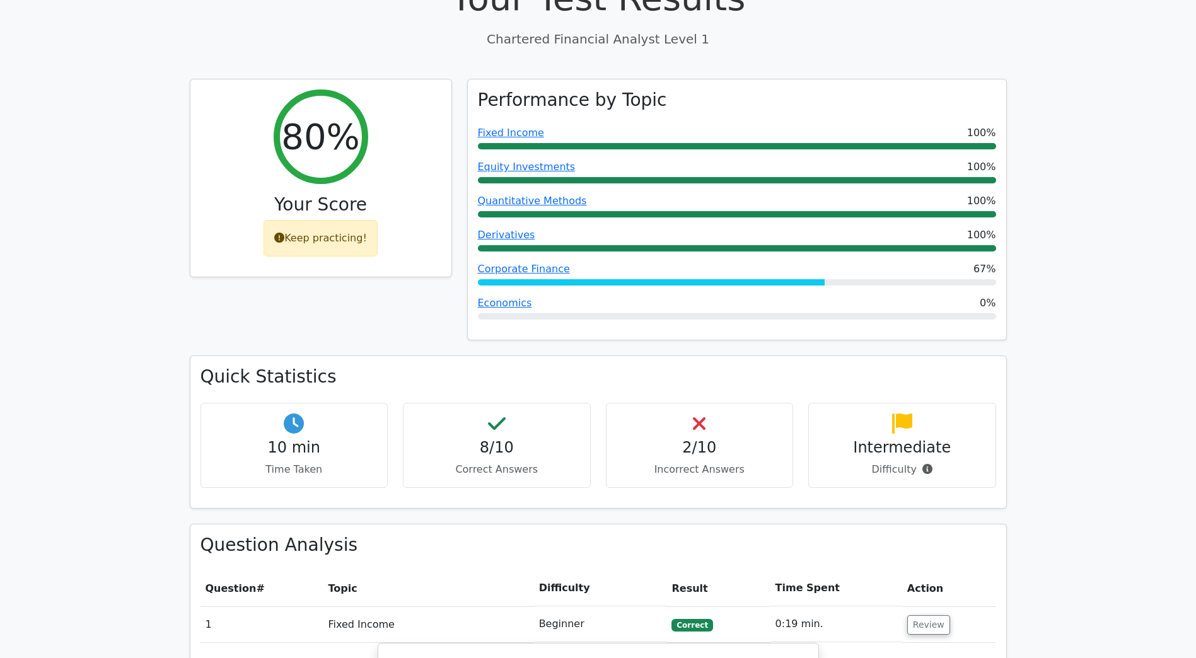
scroll to position [0, 0]
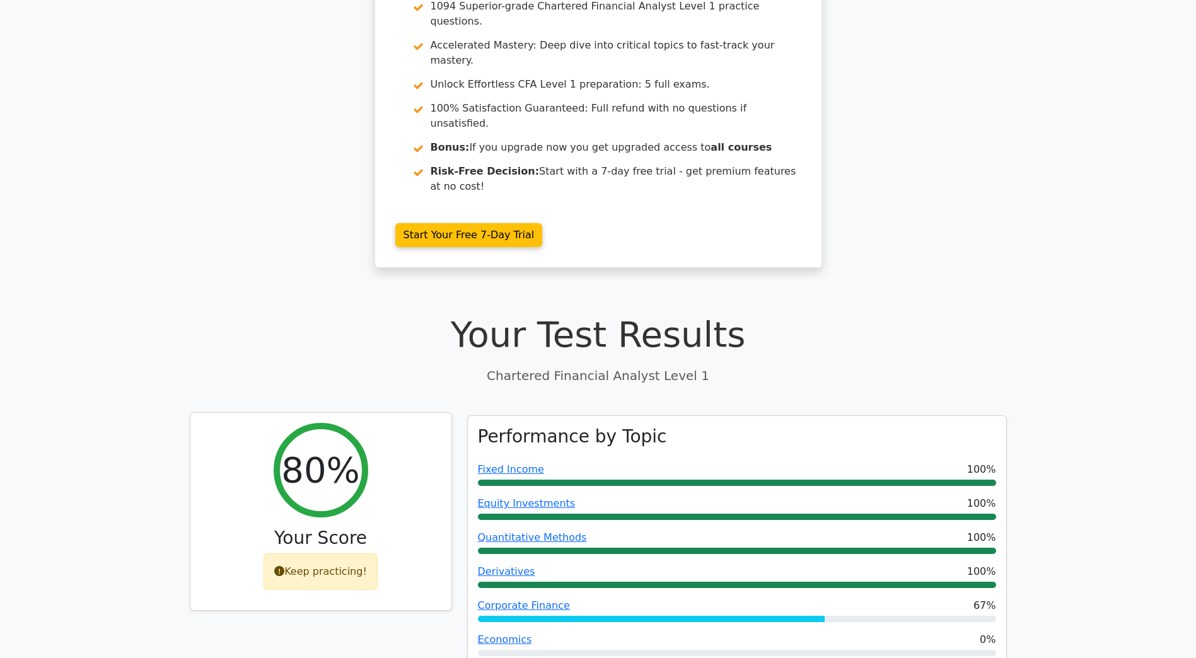
drag, startPoint x: 190, startPoint y: 436, endPoint x: 193, endPoint y: 514, distance: 77.6
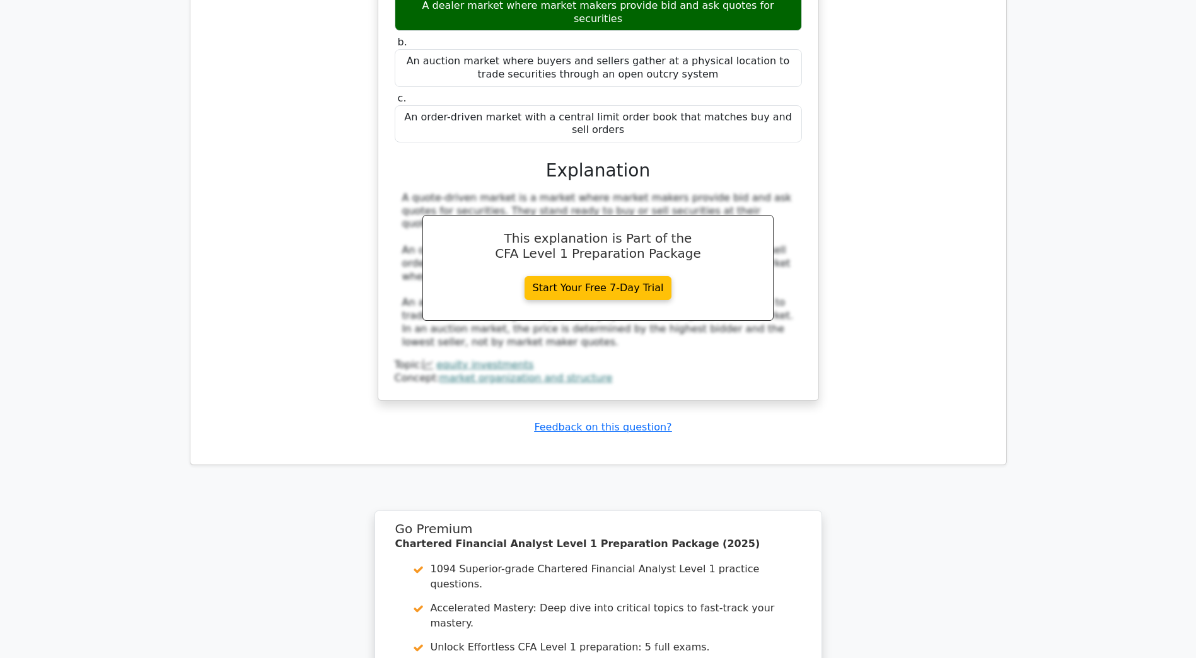
drag, startPoint x: 258, startPoint y: 346, endPoint x: 259, endPoint y: 590, distance: 244.0
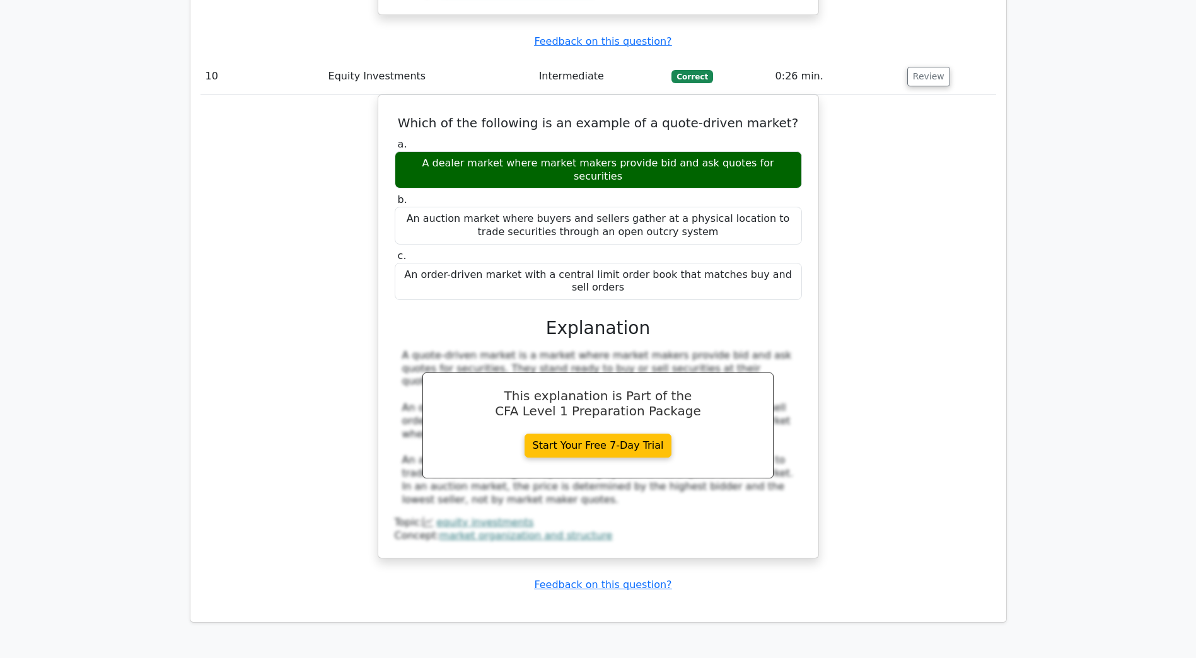
scroll to position [5443, 0]
